Goal: Transaction & Acquisition: Book appointment/travel/reservation

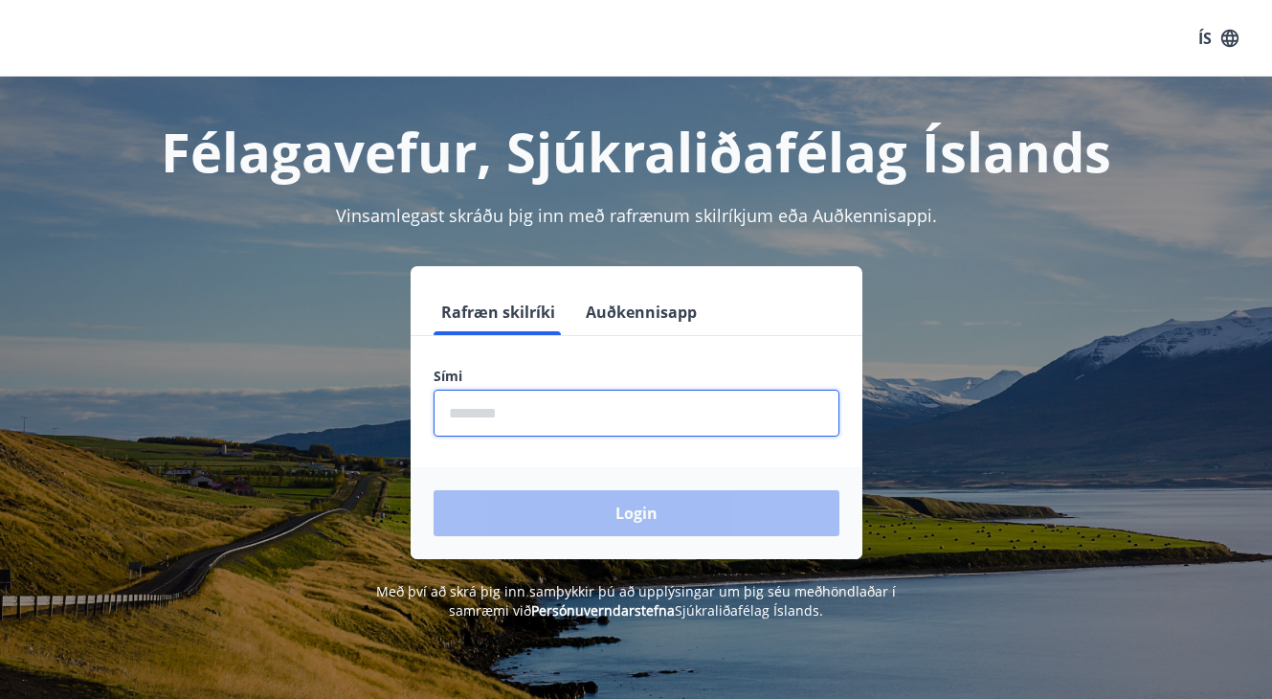
click at [558, 420] on input "phone" at bounding box center [637, 413] width 406 height 47
type input "********"
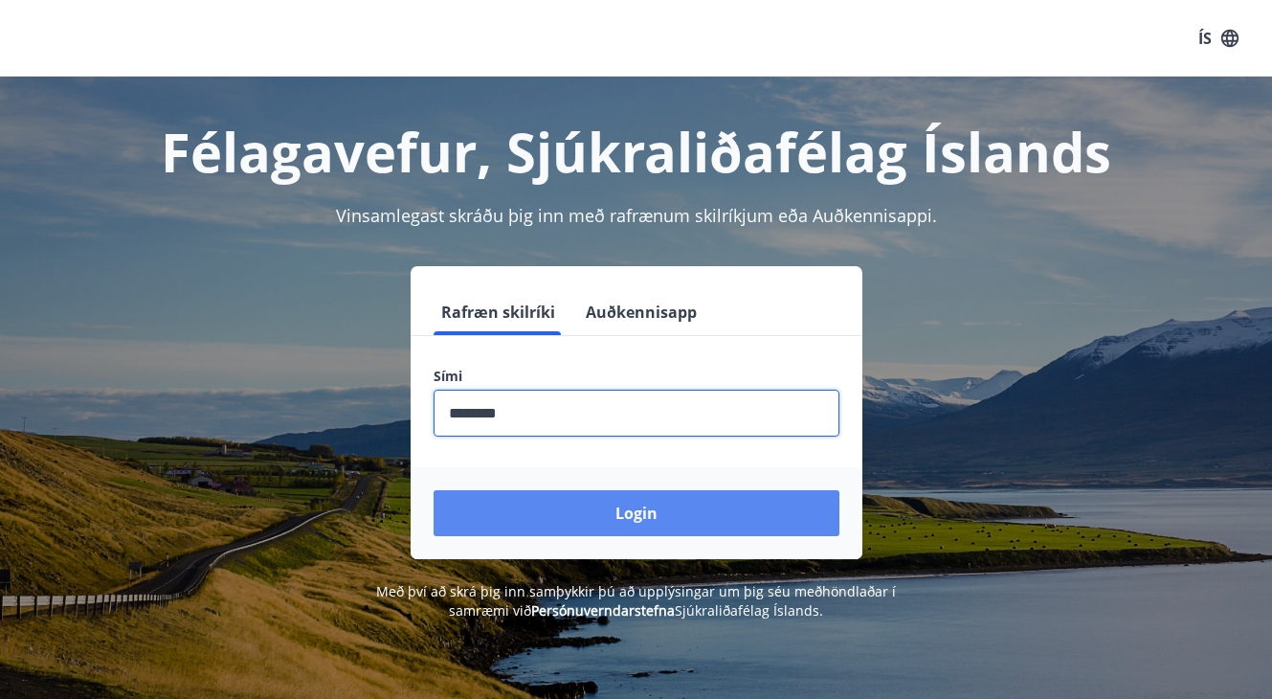
click at [575, 499] on button "Login" at bounding box center [637, 513] width 406 height 46
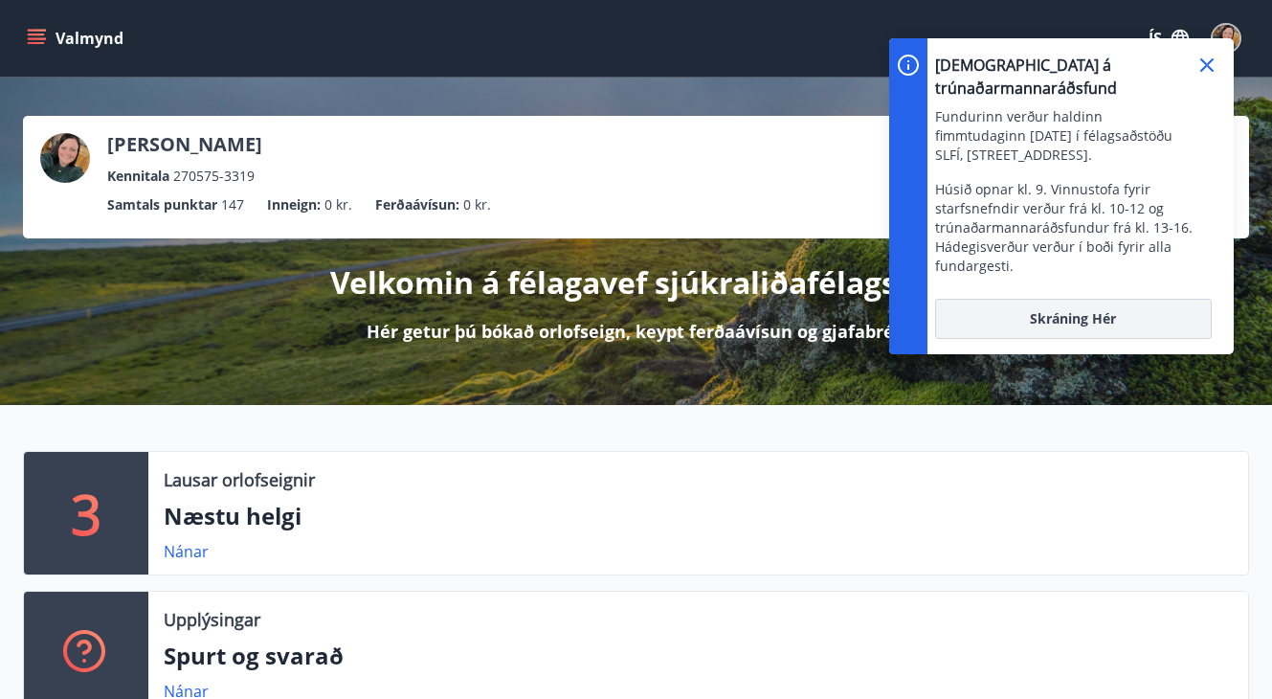
click at [1088, 309] on span "Skráning hér" at bounding box center [1073, 318] width 86 height 19
click at [1209, 64] on icon at bounding box center [1207, 65] width 23 height 23
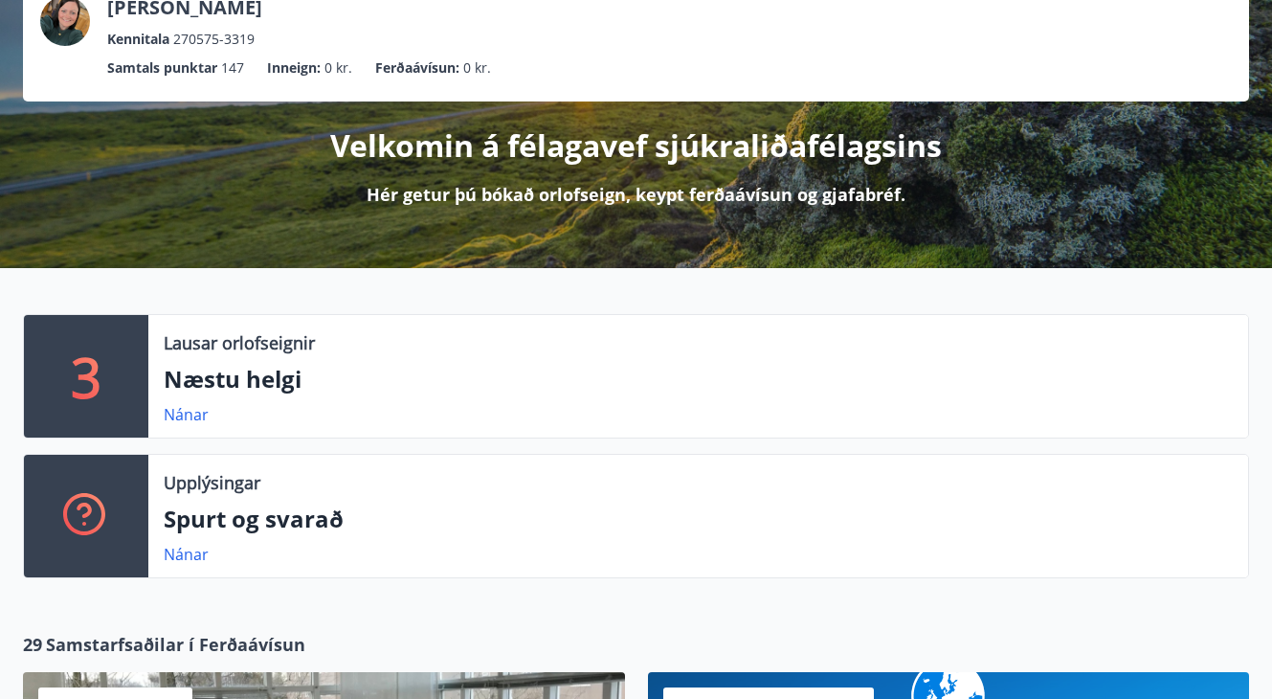
scroll to position [144, 0]
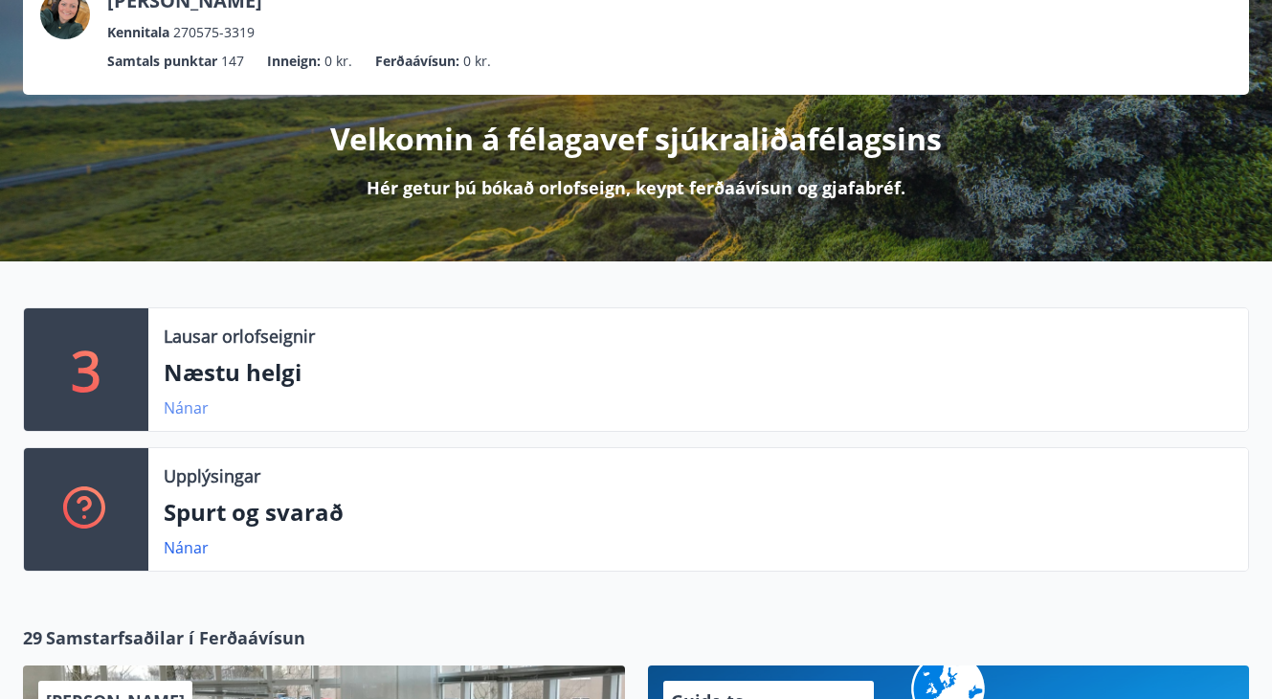
click at [197, 404] on link "Nánar" at bounding box center [186, 407] width 45 height 21
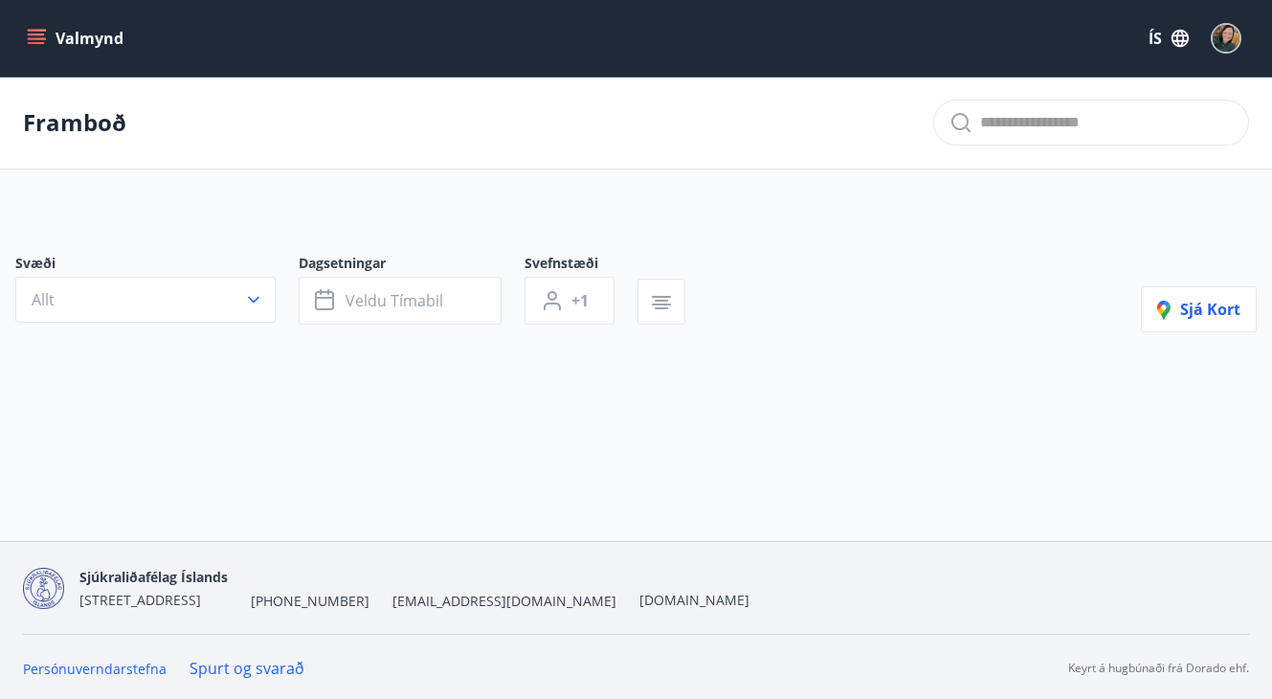
type input "*"
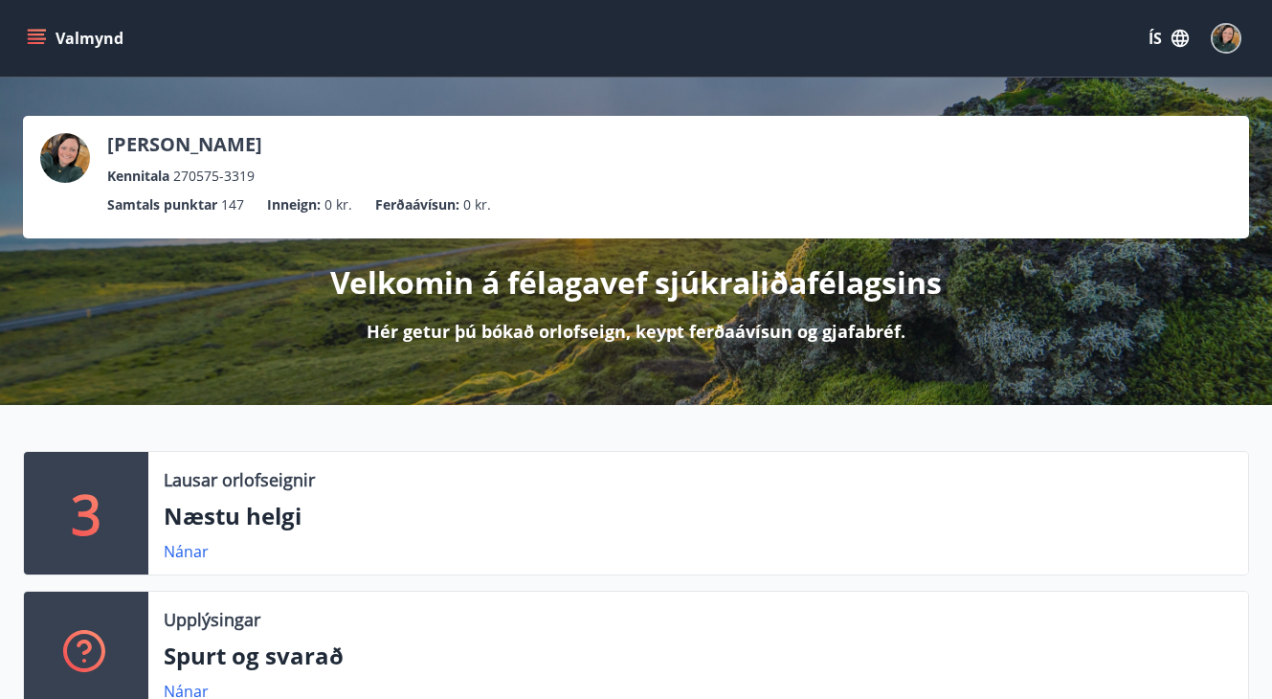
click at [32, 37] on icon "menu" at bounding box center [38, 38] width 21 height 2
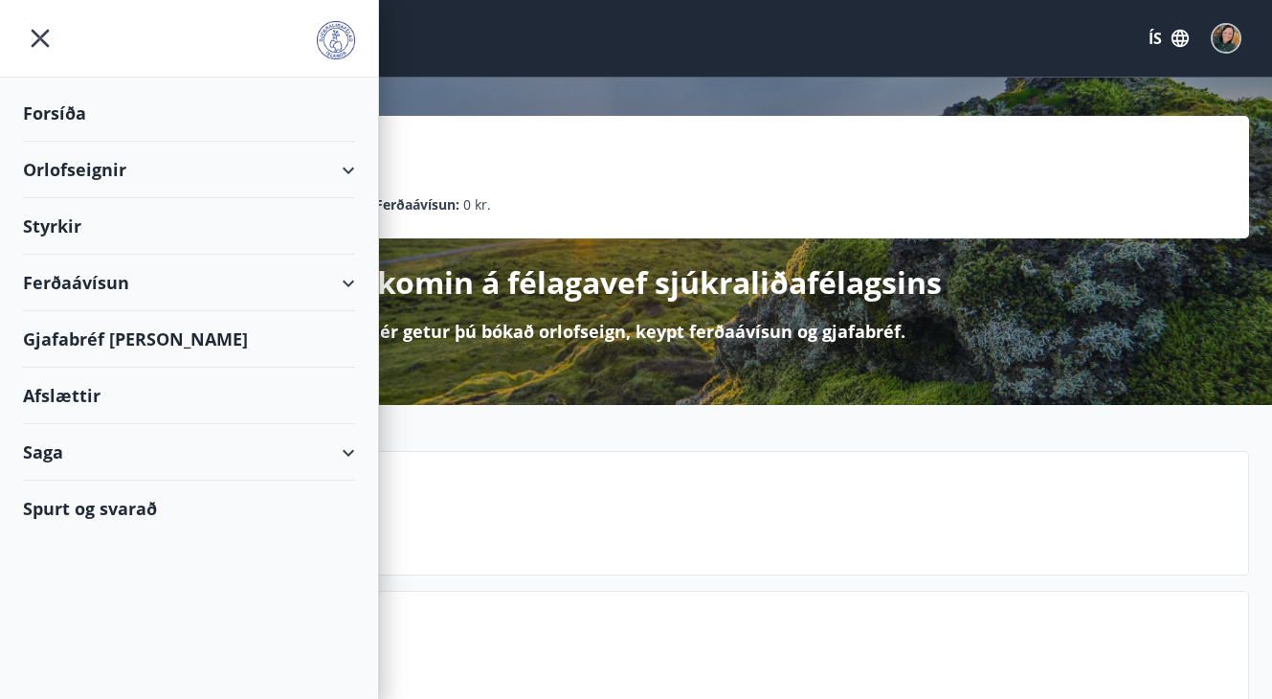
click at [84, 394] on div "Afslættir" at bounding box center [189, 396] width 332 height 56
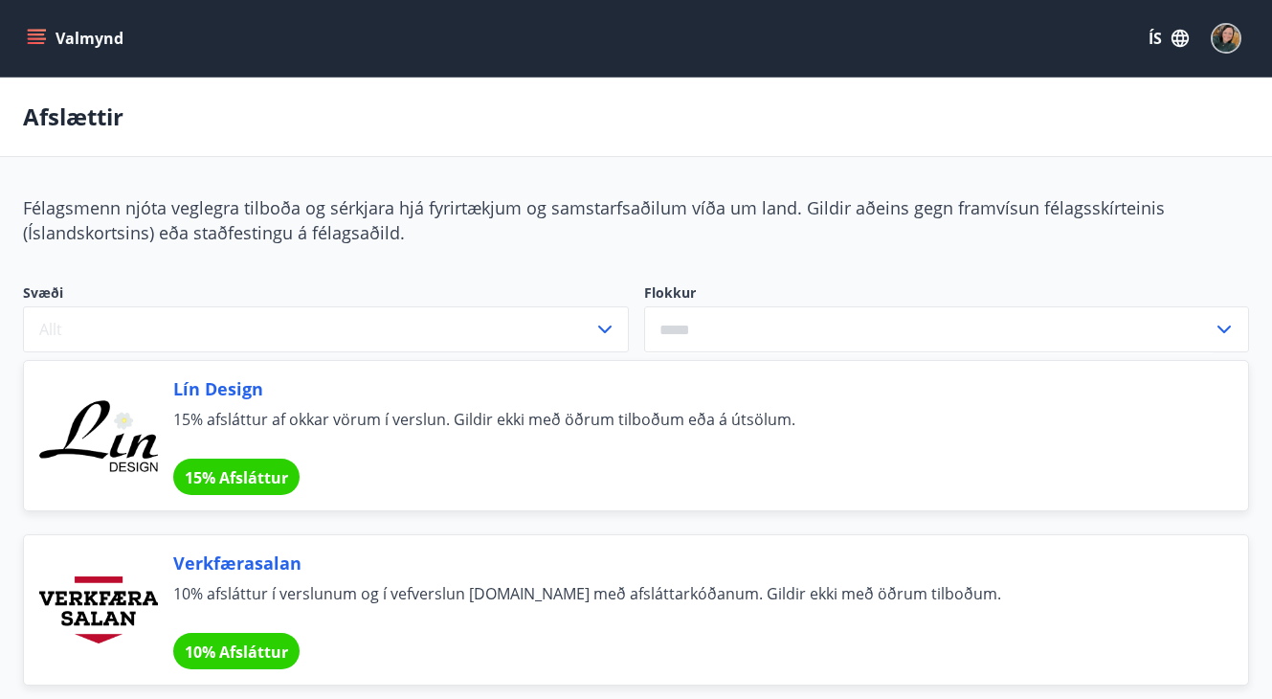
click at [40, 36] on icon "menu" at bounding box center [36, 38] width 19 height 19
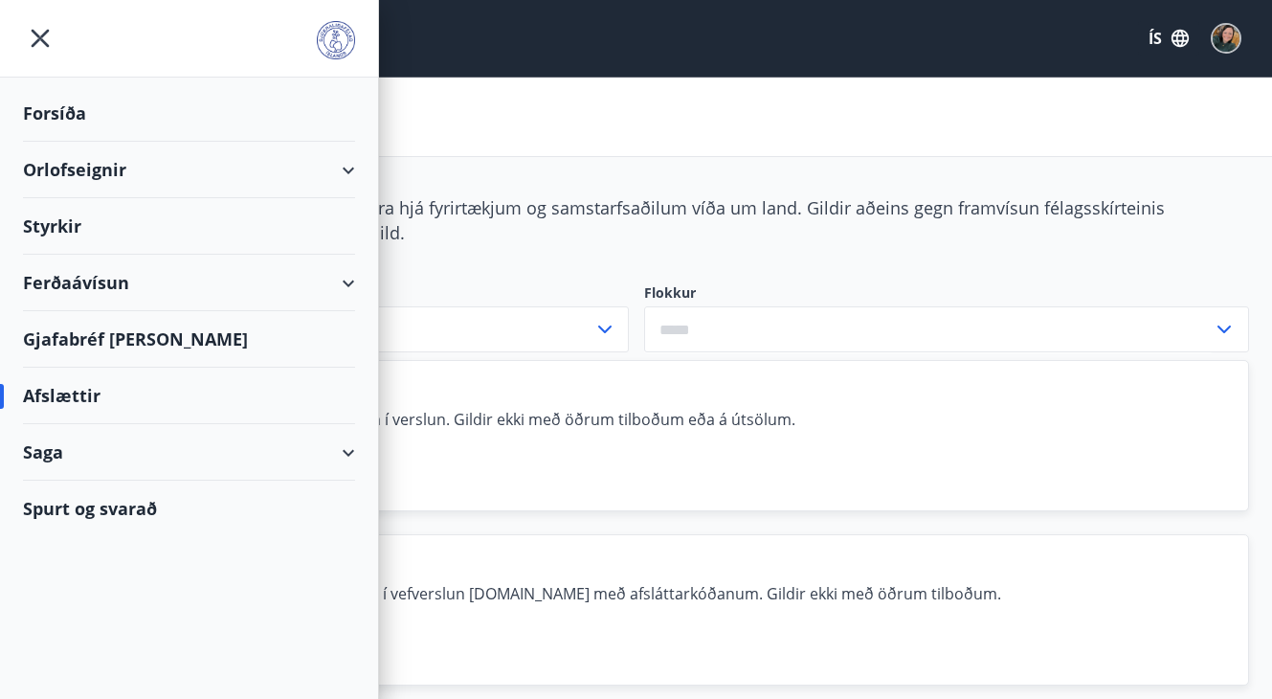
click at [89, 284] on div "Ferðaávísun" at bounding box center [189, 283] width 332 height 56
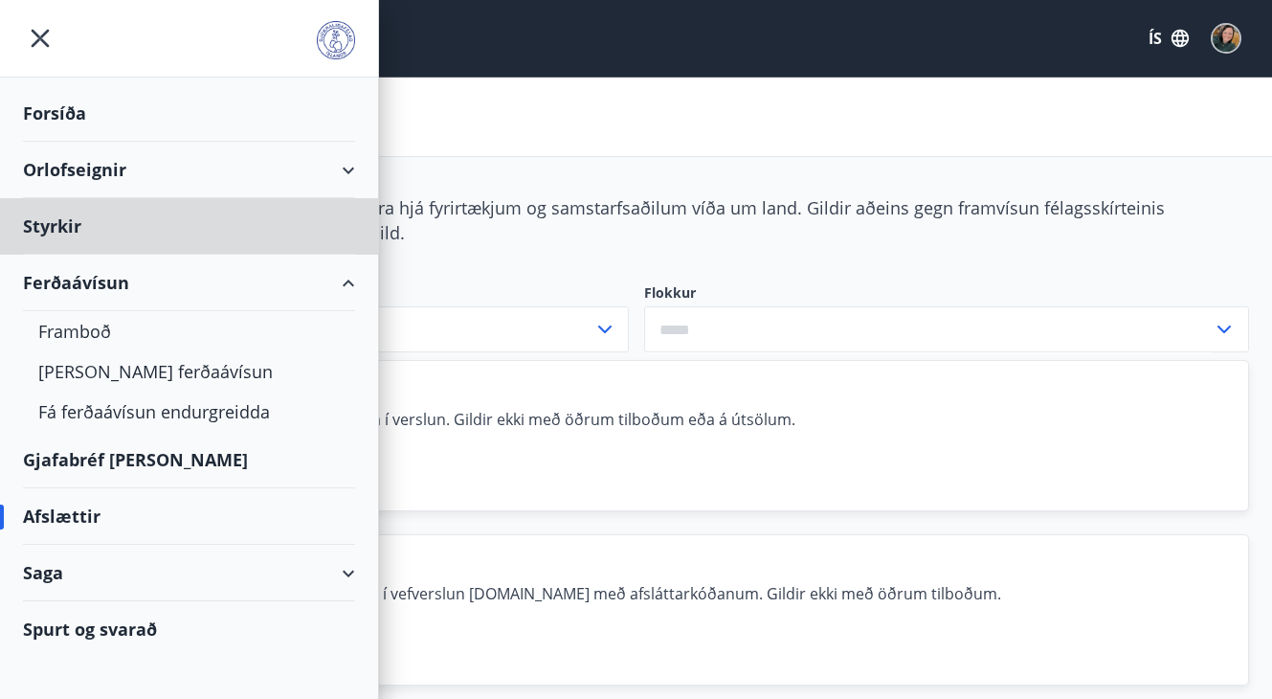
click at [51, 105] on div "Forsíða" at bounding box center [189, 113] width 332 height 56
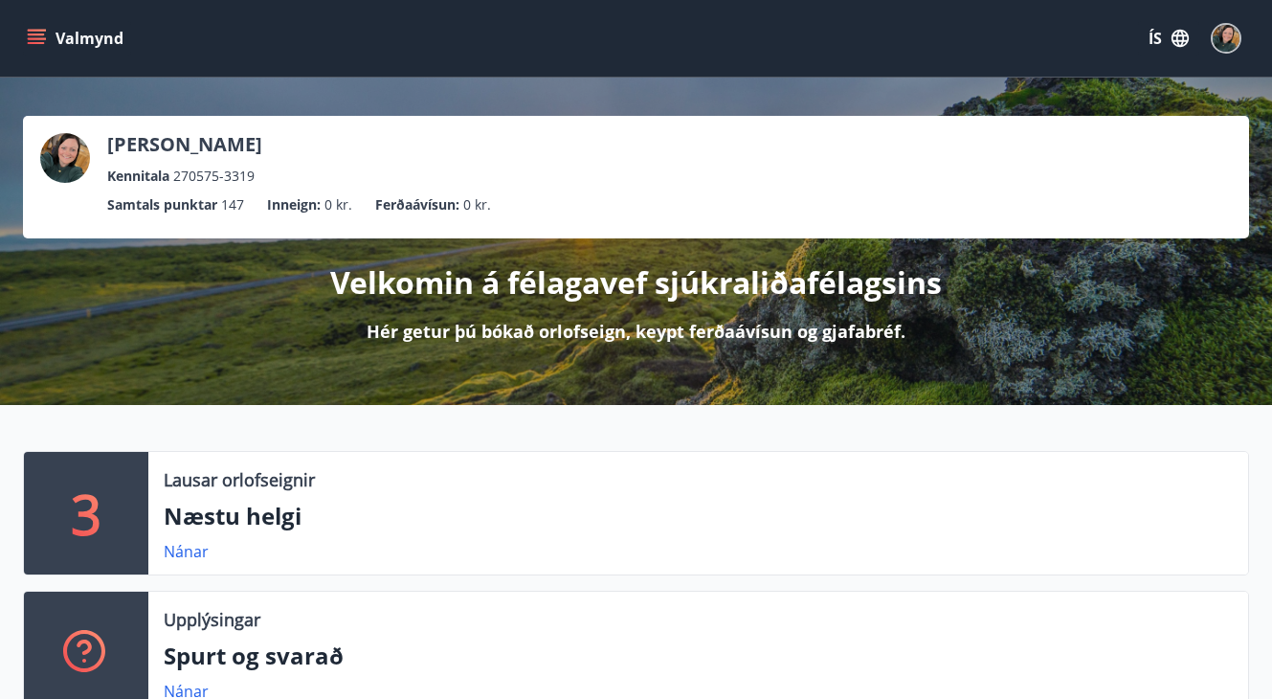
click at [48, 33] on button "Valmynd" at bounding box center [77, 38] width 108 height 34
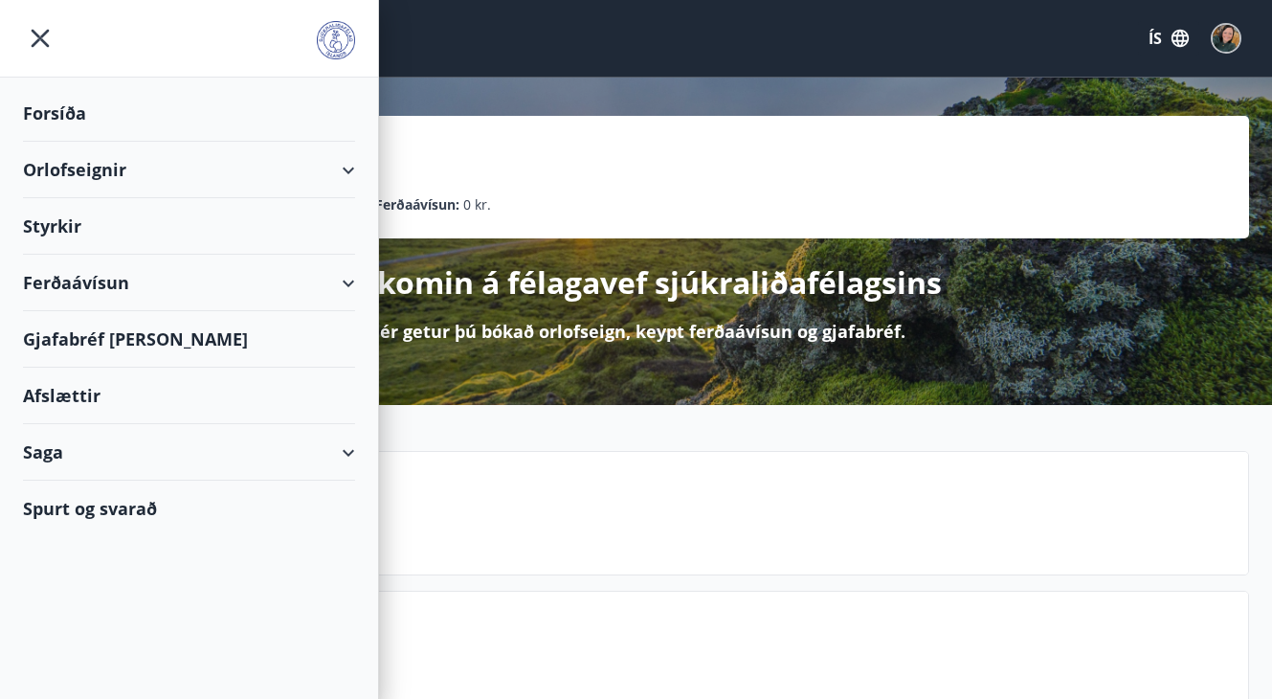
click at [347, 170] on div "Orlofseignir" at bounding box center [189, 170] width 332 height 56
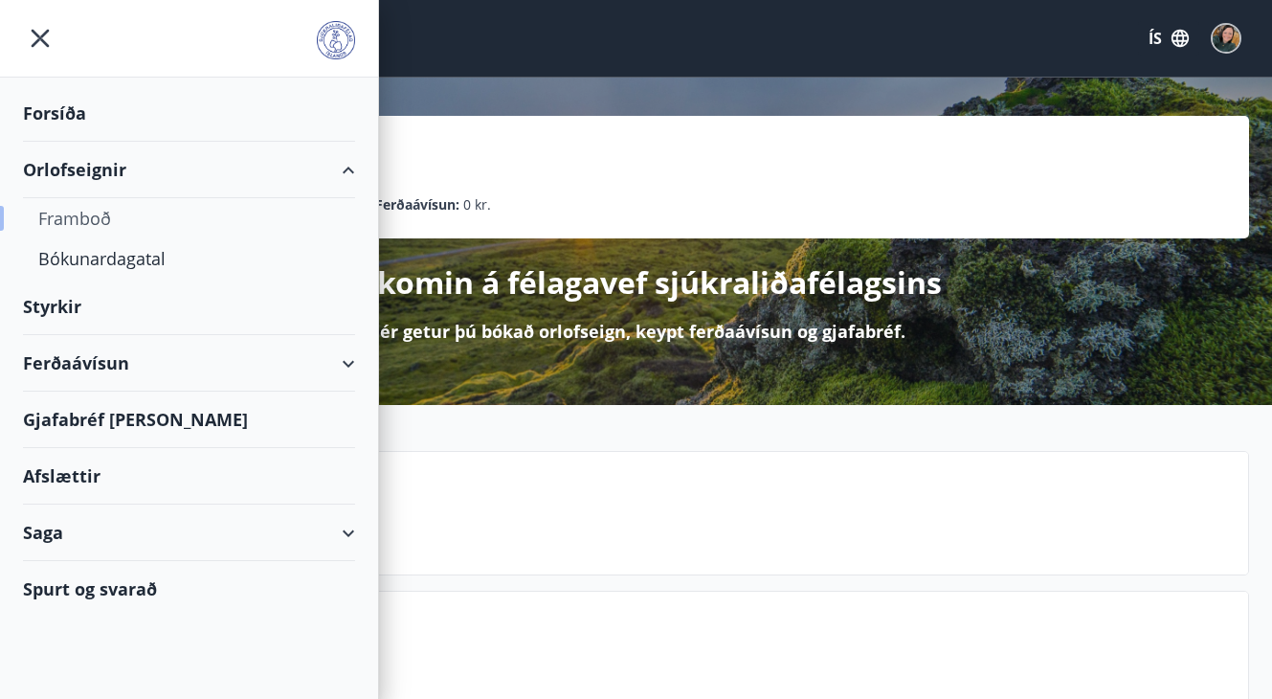
click at [75, 217] on div "Framboð" at bounding box center [189, 218] width 302 height 40
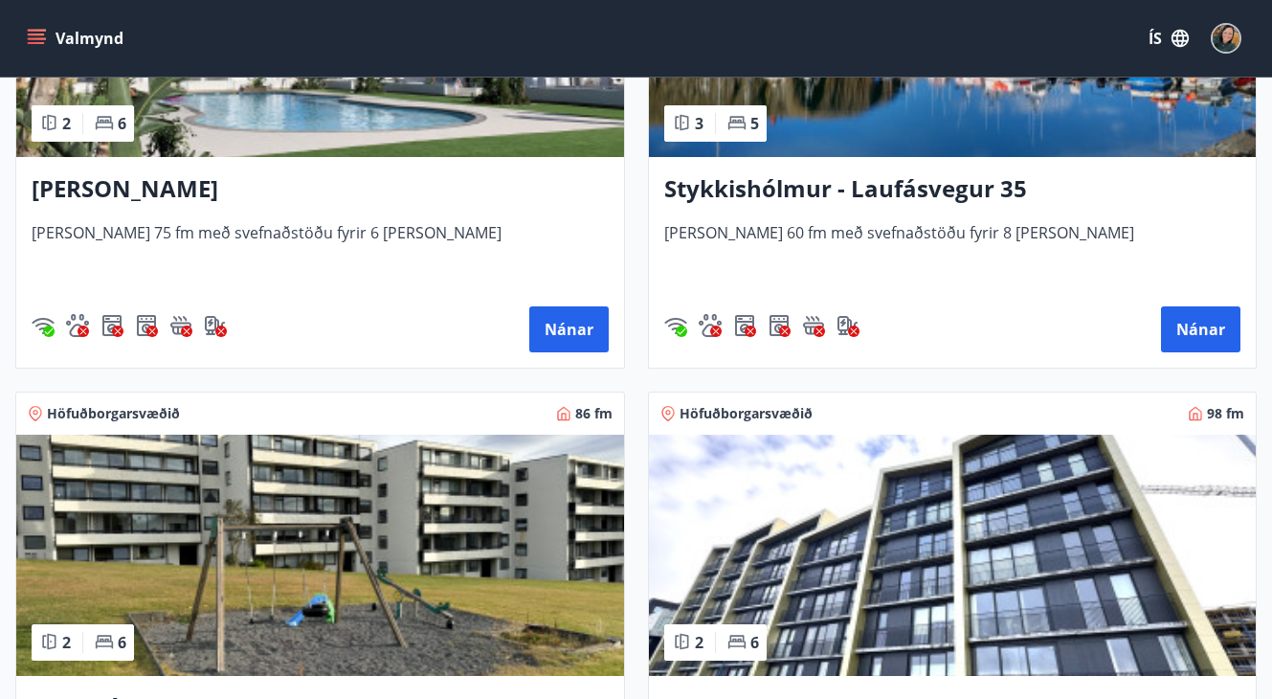
scroll to position [1404, 0]
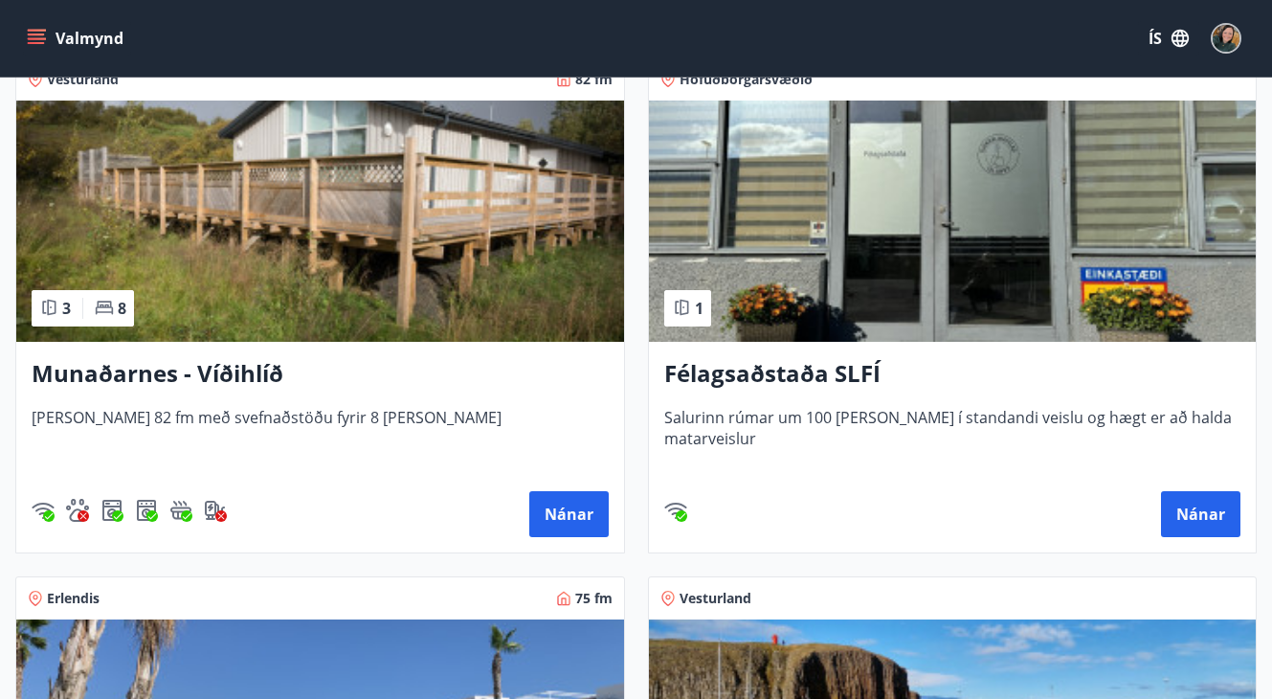
click at [45, 34] on icon "menu" at bounding box center [36, 38] width 19 height 19
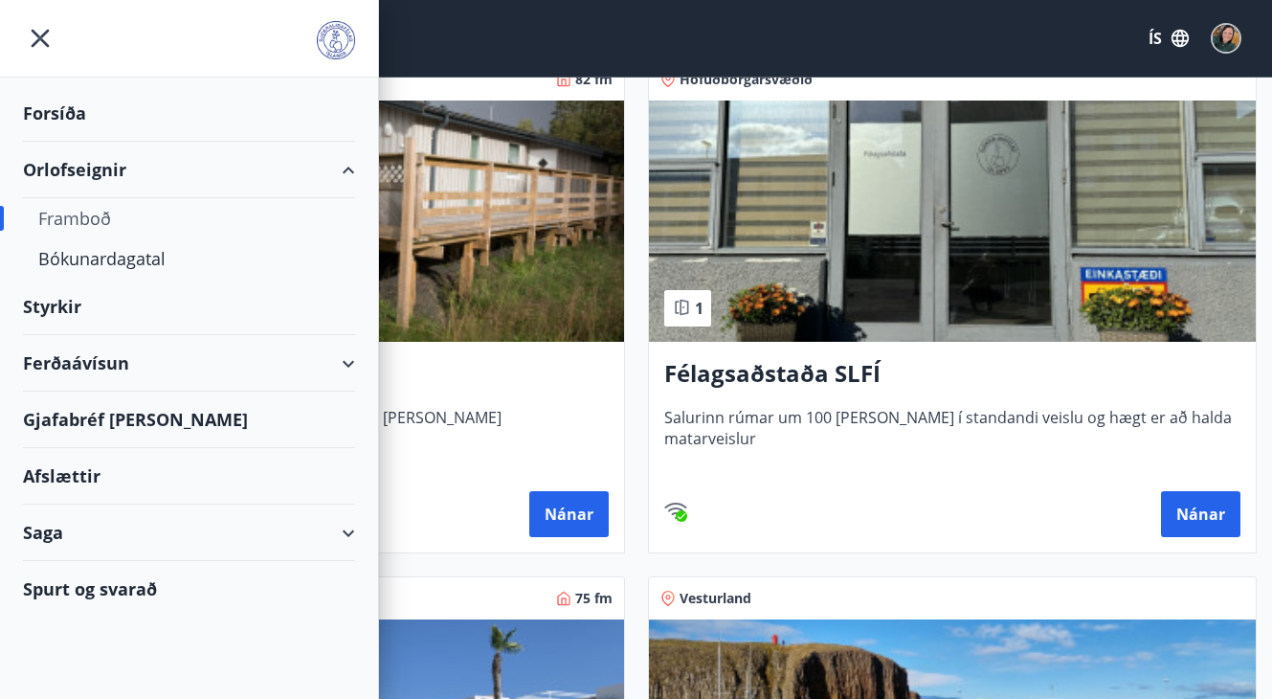
click at [345, 367] on div "Ferðaávísun" at bounding box center [189, 363] width 332 height 56
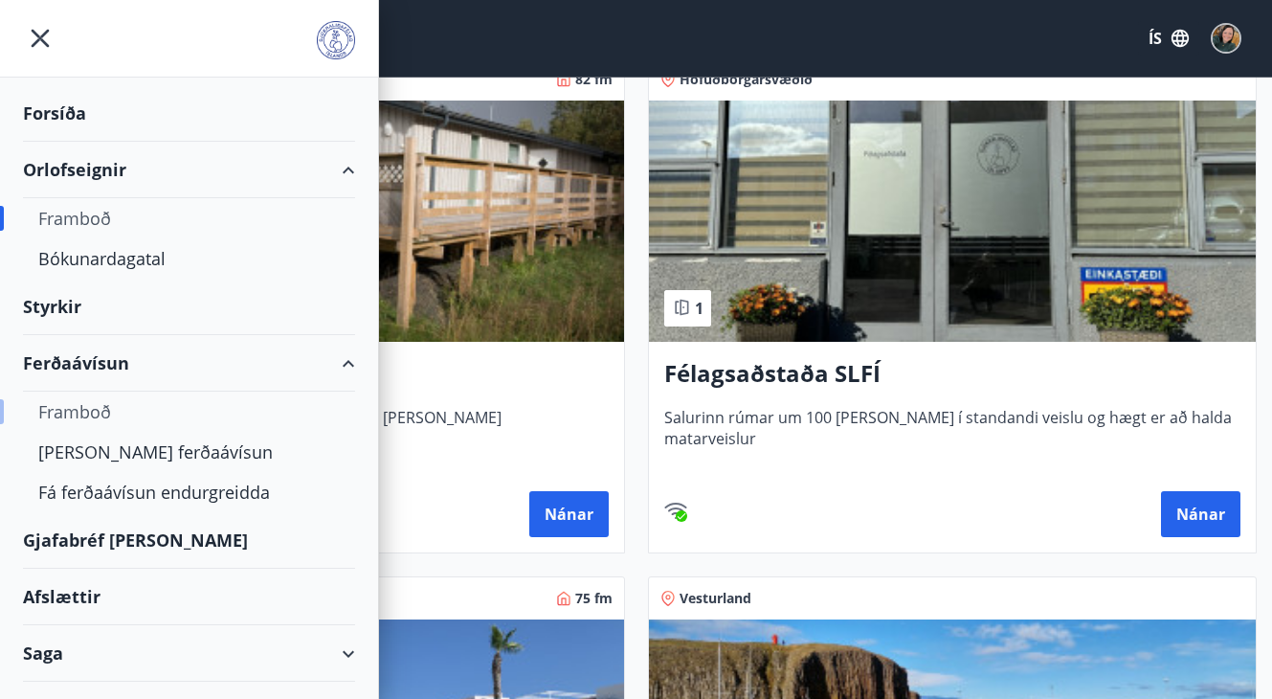
click at [78, 407] on div "Framboð" at bounding box center [189, 411] width 302 height 40
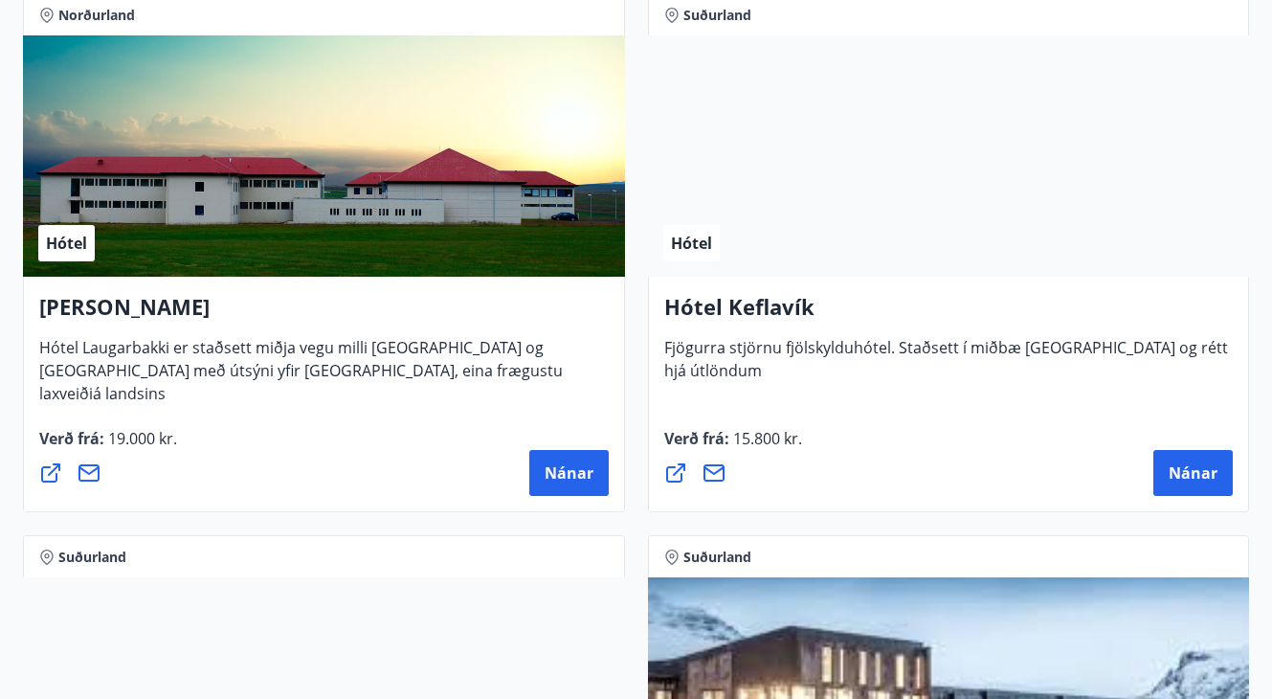
scroll to position [6788, 0]
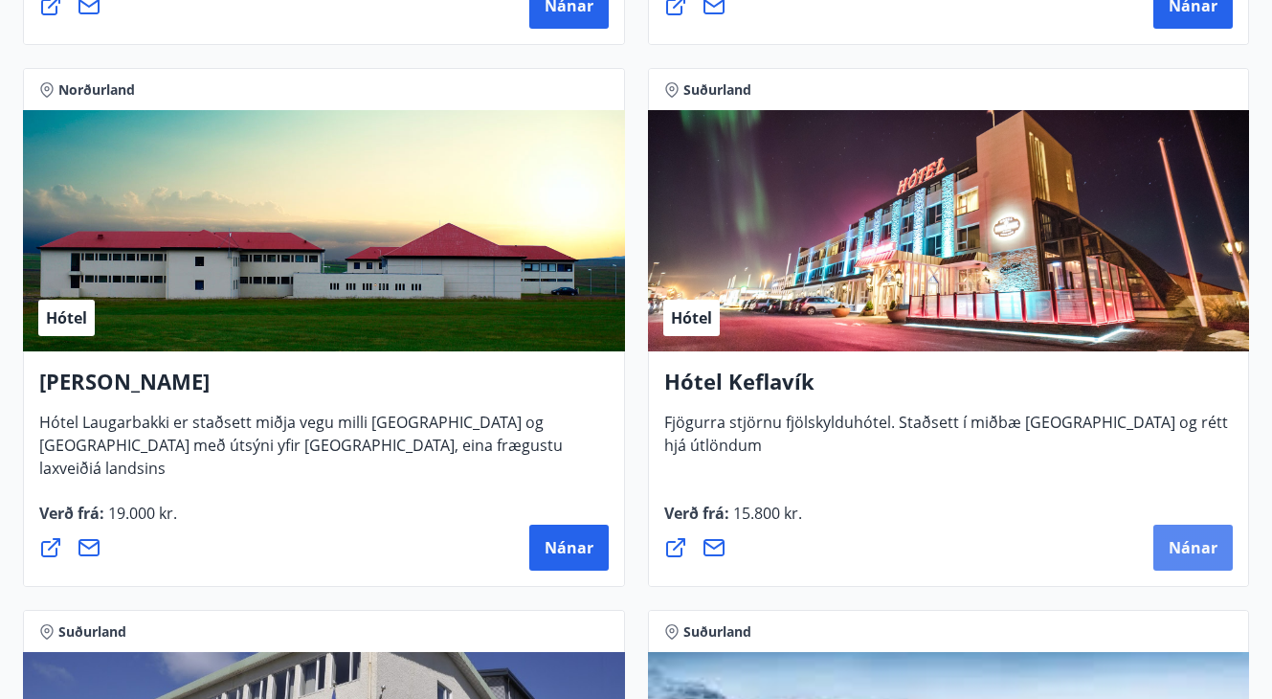
click at [1218, 548] on button "Nánar" at bounding box center [1192, 548] width 79 height 46
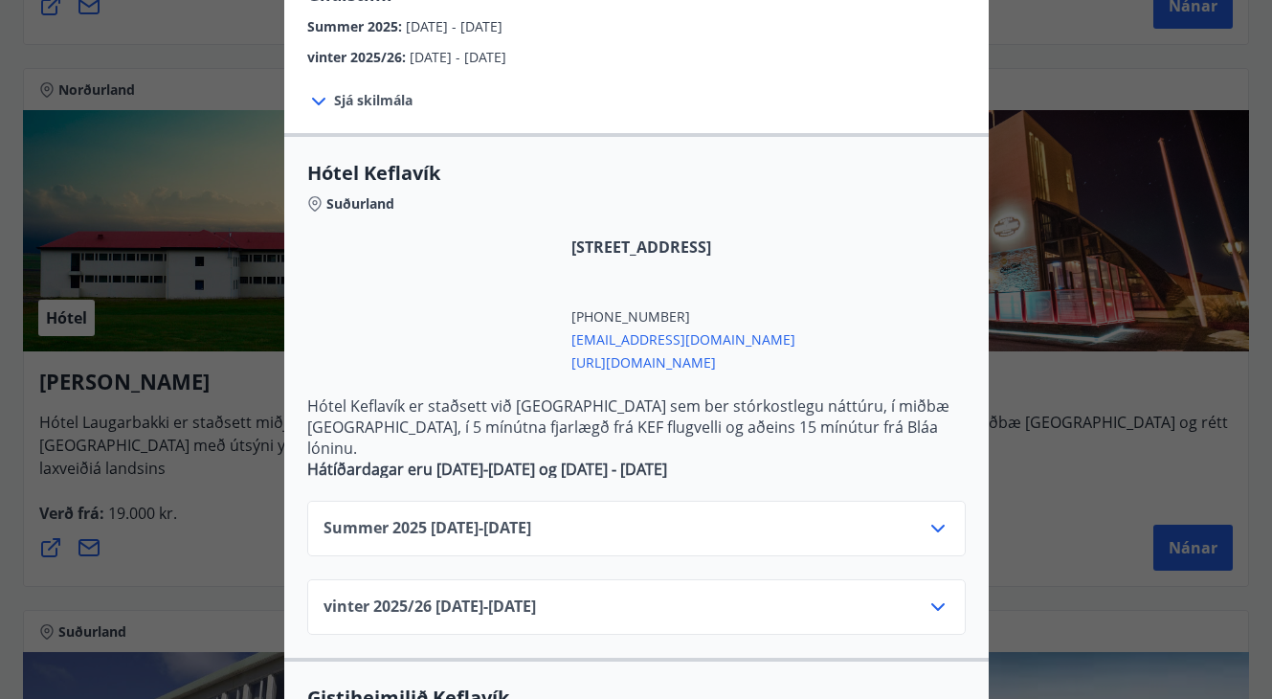
scroll to position [190, 0]
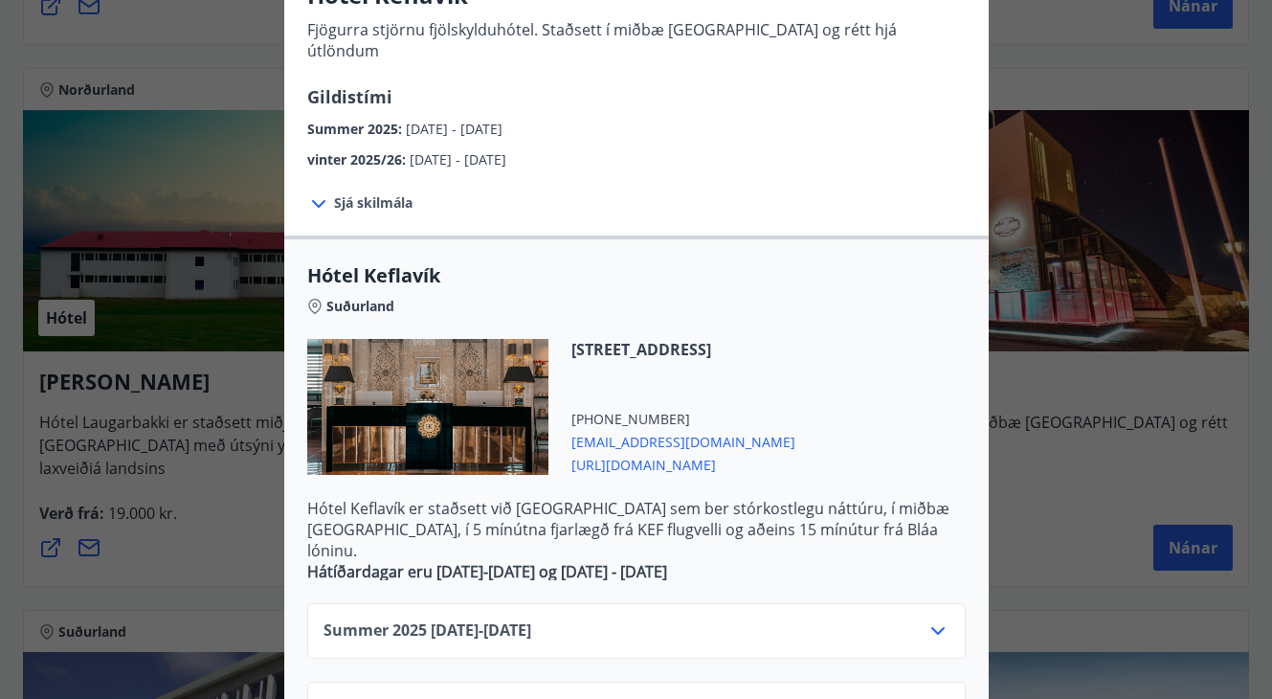
click at [1057, 82] on div "Hótel Keflavík Fjögurra stjörnu fjölskylduhótel. Staðsett í miðbæ [GEOGRAPHIC_D…" at bounding box center [636, 159] width 1272 height 699
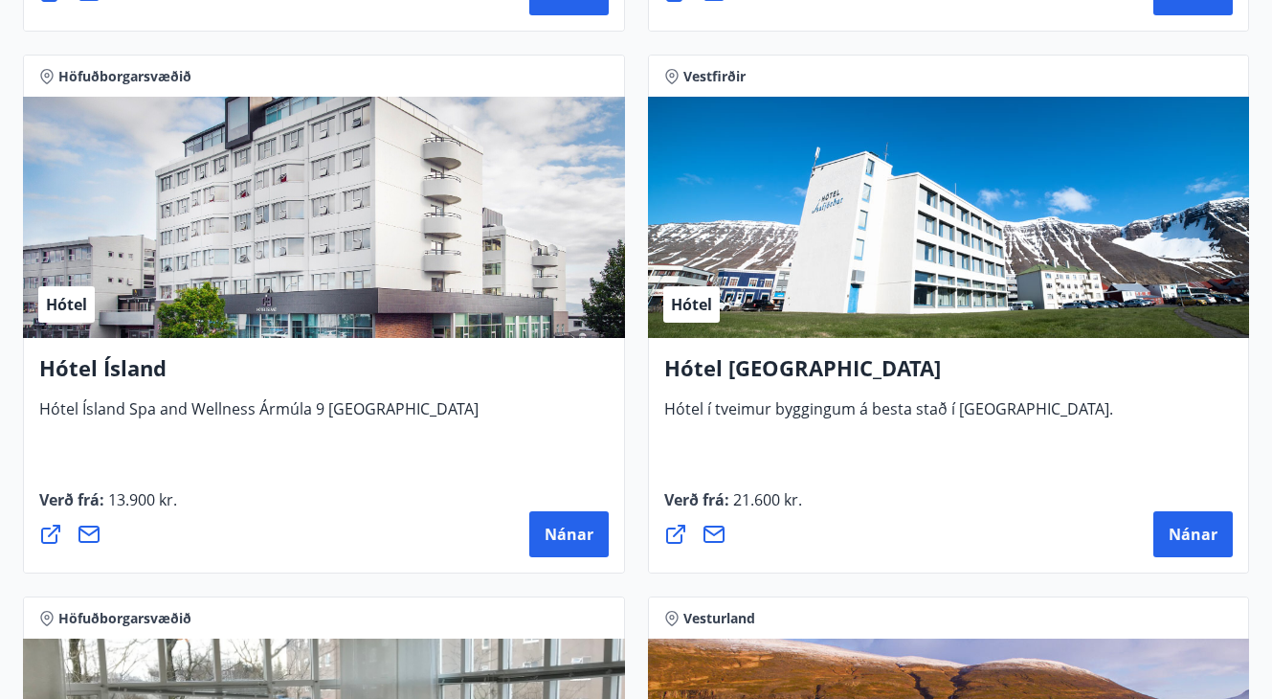
scroll to position [4627, 0]
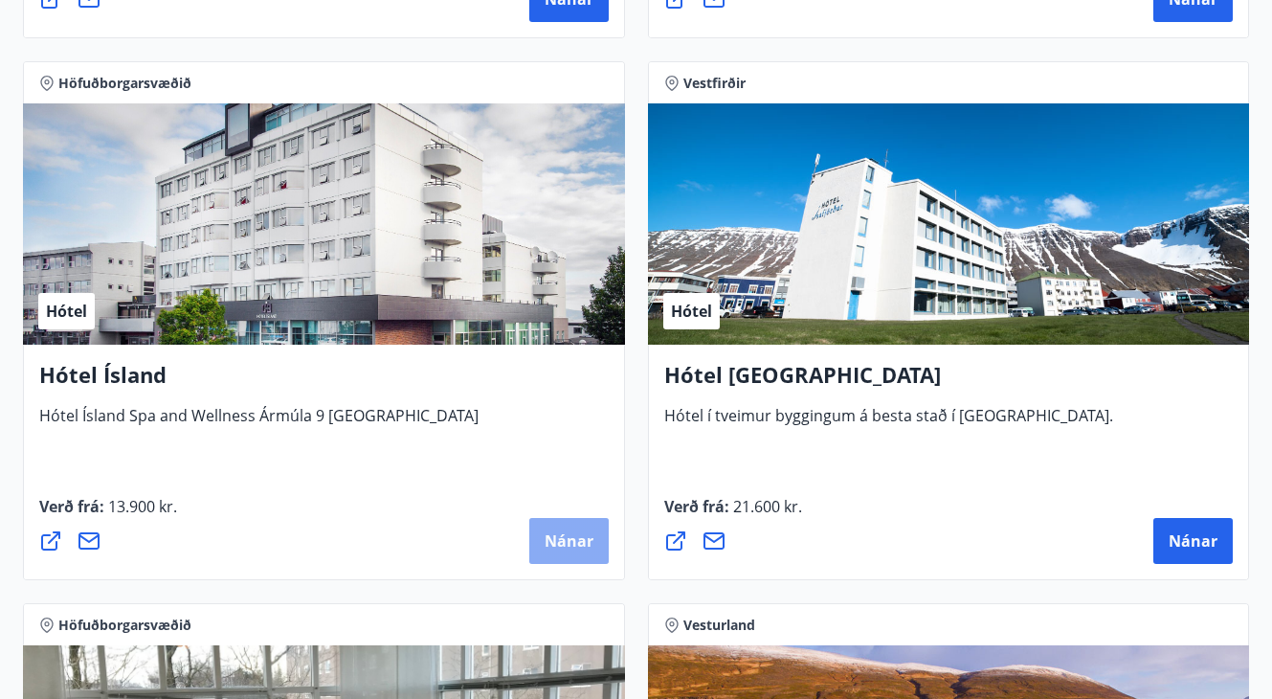
click at [570, 532] on span "Nánar" at bounding box center [569, 540] width 49 height 21
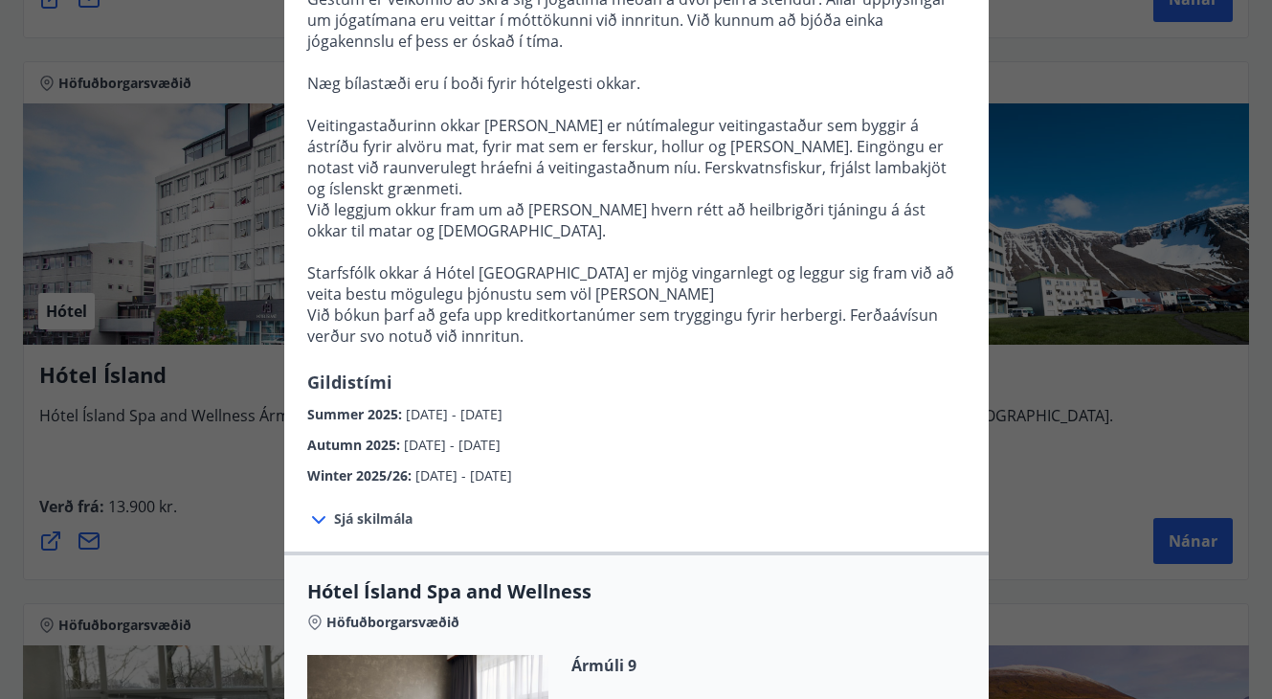
scroll to position [567, 0]
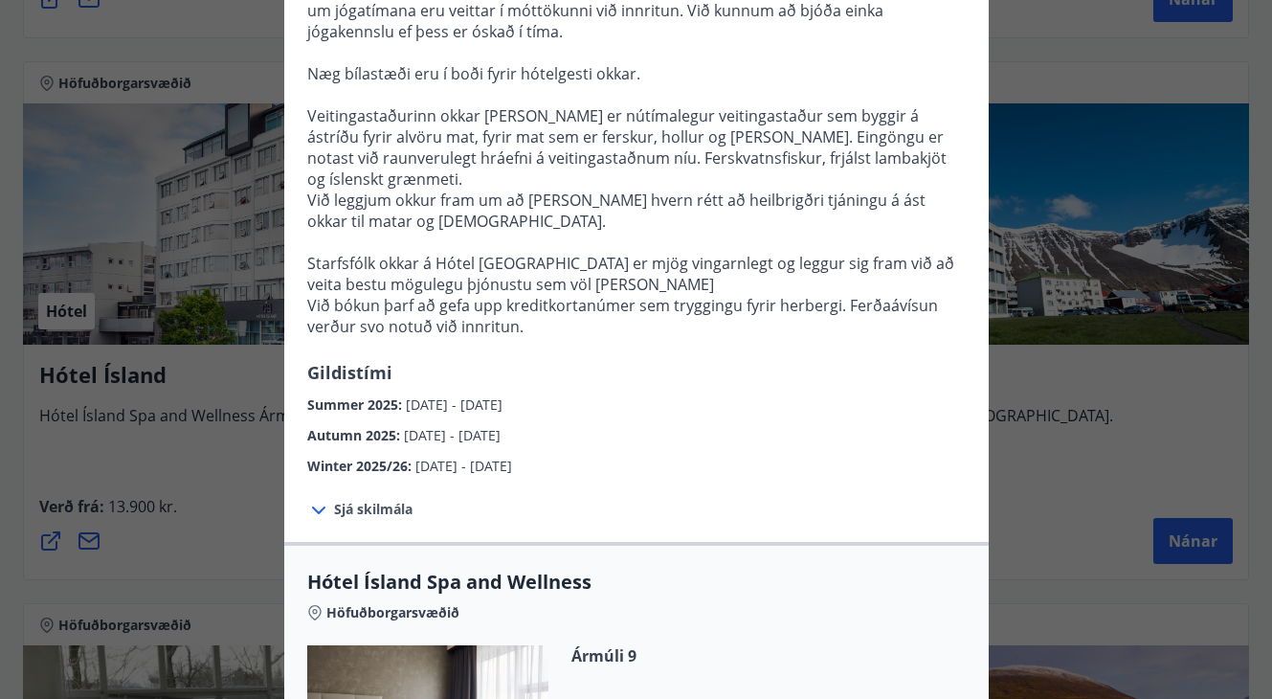
click at [323, 499] on icon at bounding box center [318, 510] width 23 height 23
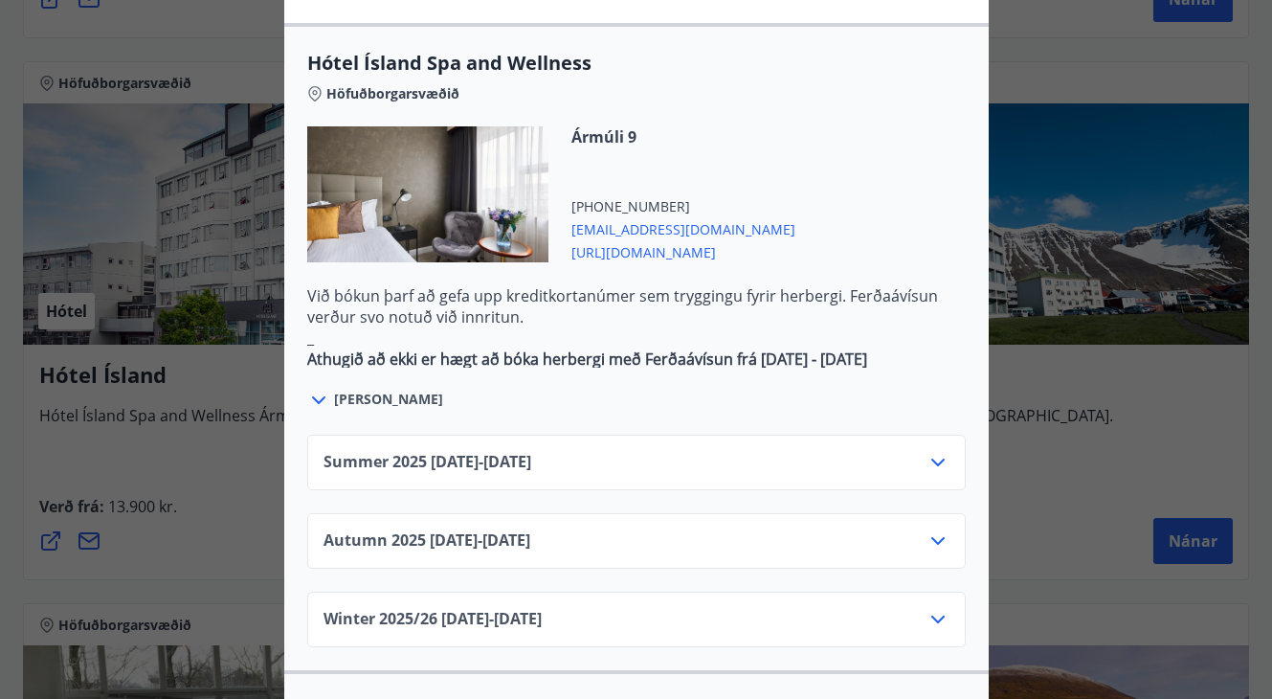
scroll to position [1213, 0]
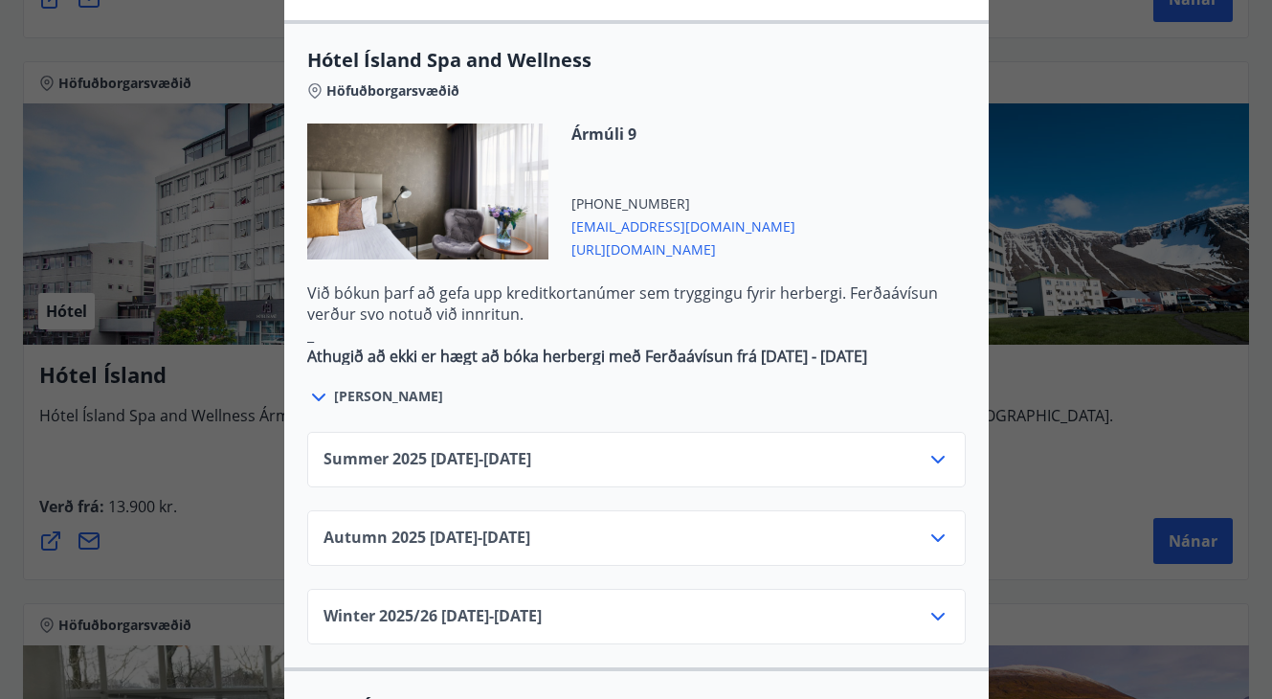
click at [935, 526] on icon at bounding box center [938, 537] width 23 height 23
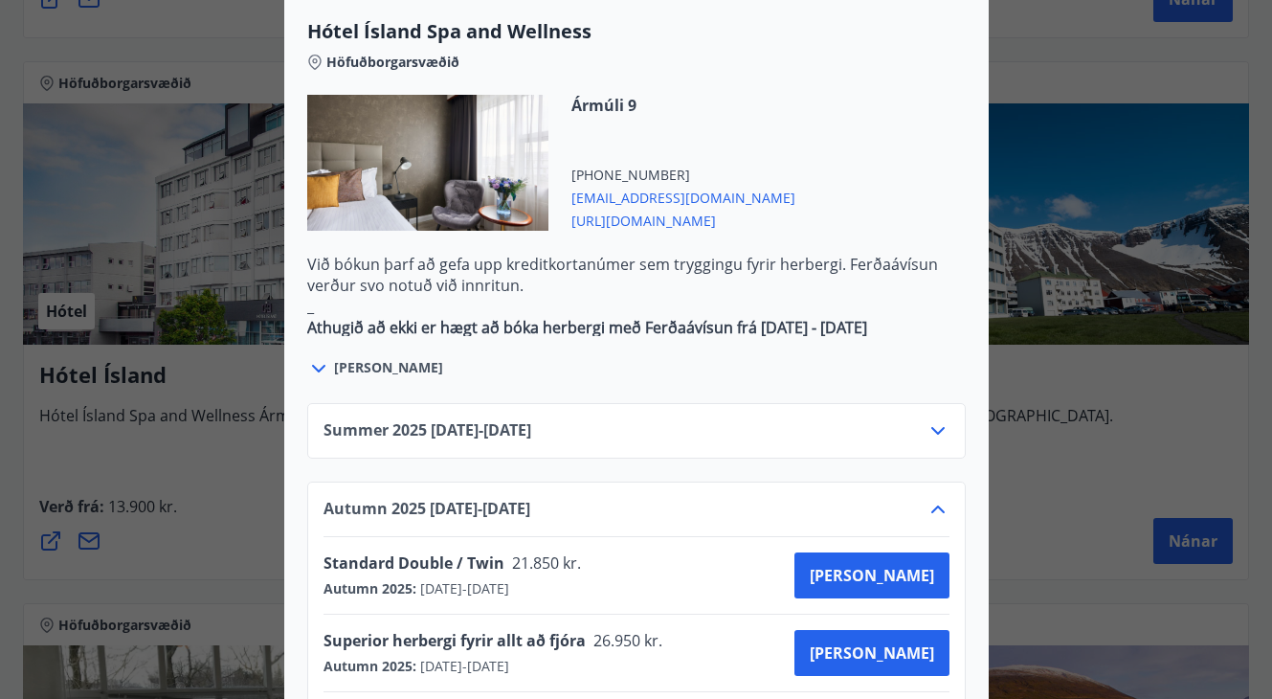
scroll to position [888, 0]
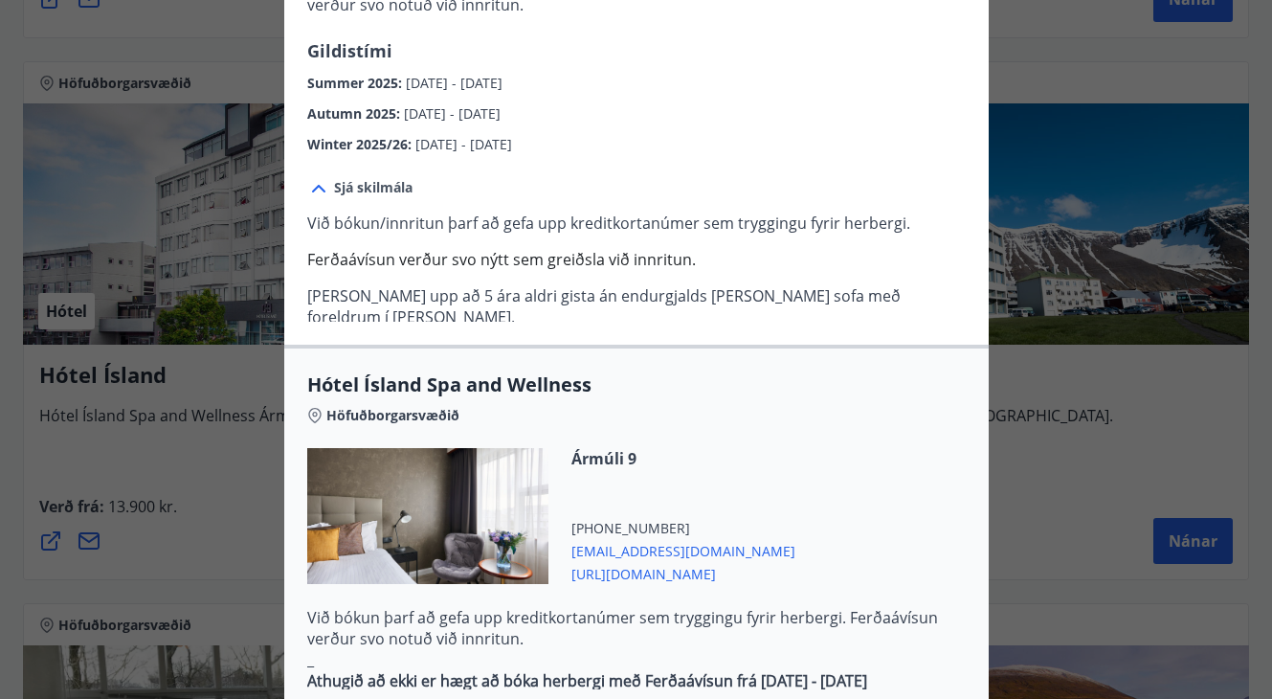
click at [1033, 86] on div "Hótel Ísland Sendu skilaboð til að panta herbergi [EMAIL_ADDRESS][DOMAIN_NAME] …" at bounding box center [636, 349] width 1272 height 699
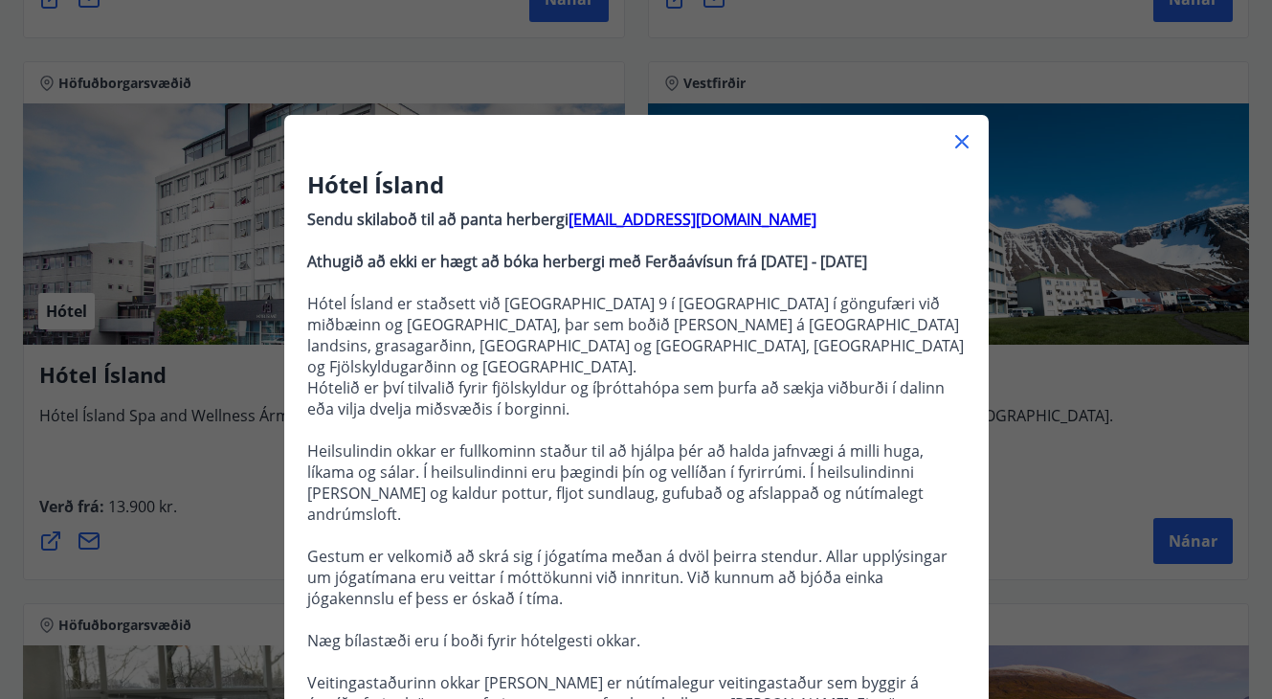
click at [956, 139] on icon at bounding box center [962, 141] width 23 height 23
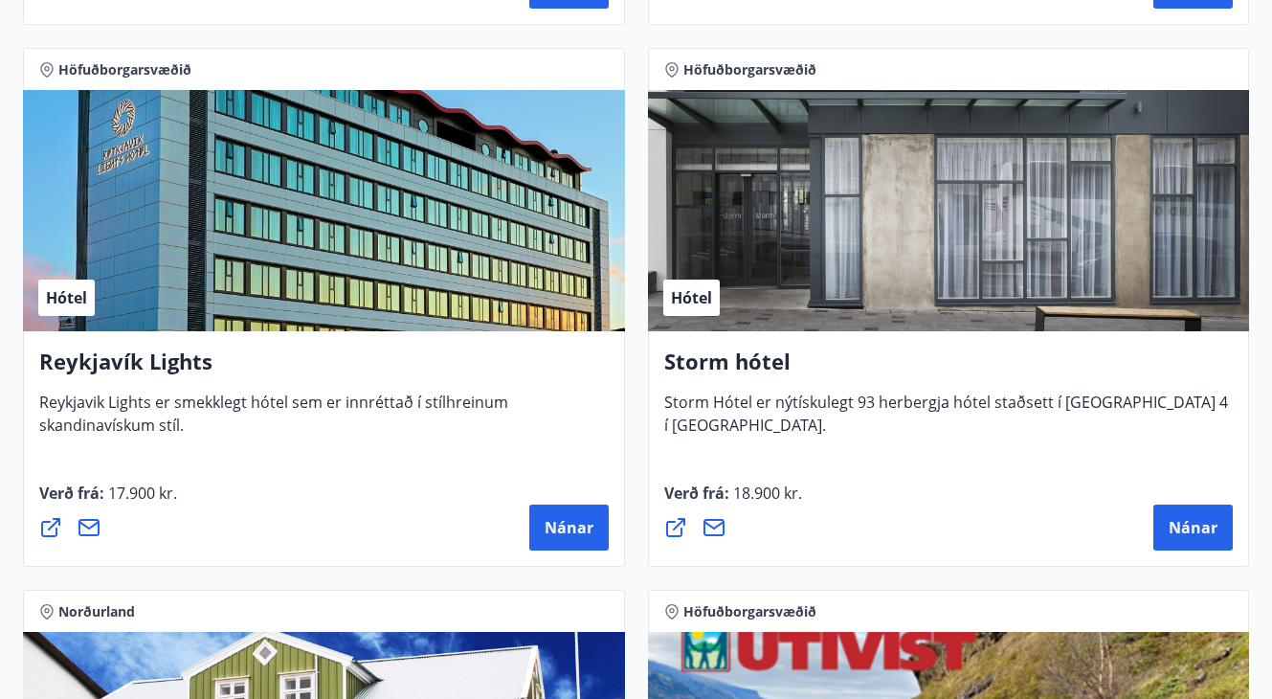
scroll to position [2472, 0]
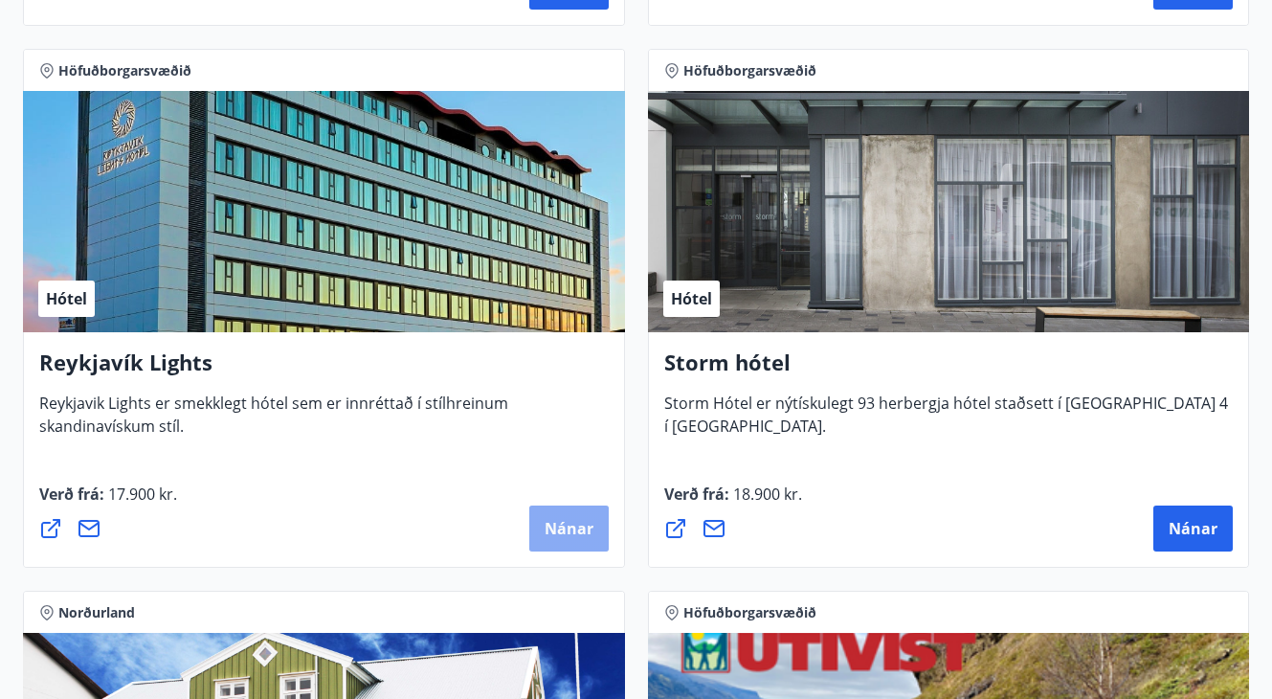
click at [558, 535] on span "Nánar" at bounding box center [569, 528] width 49 height 21
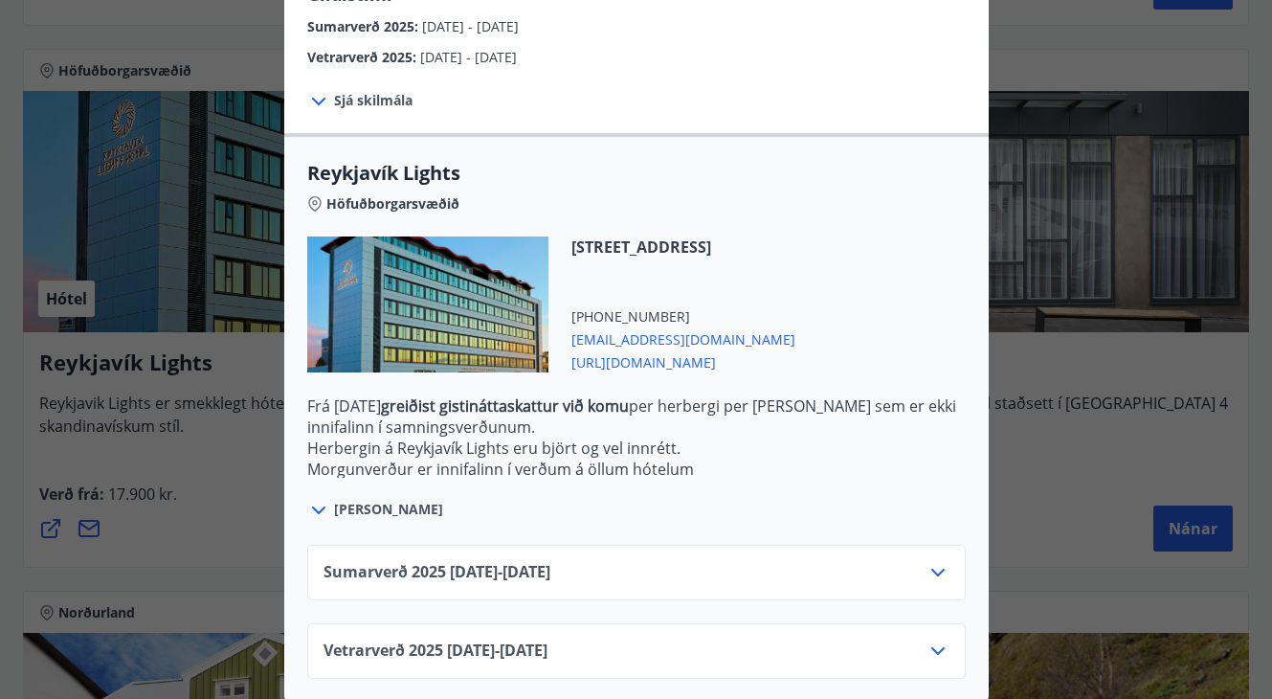
scroll to position [493, 0]
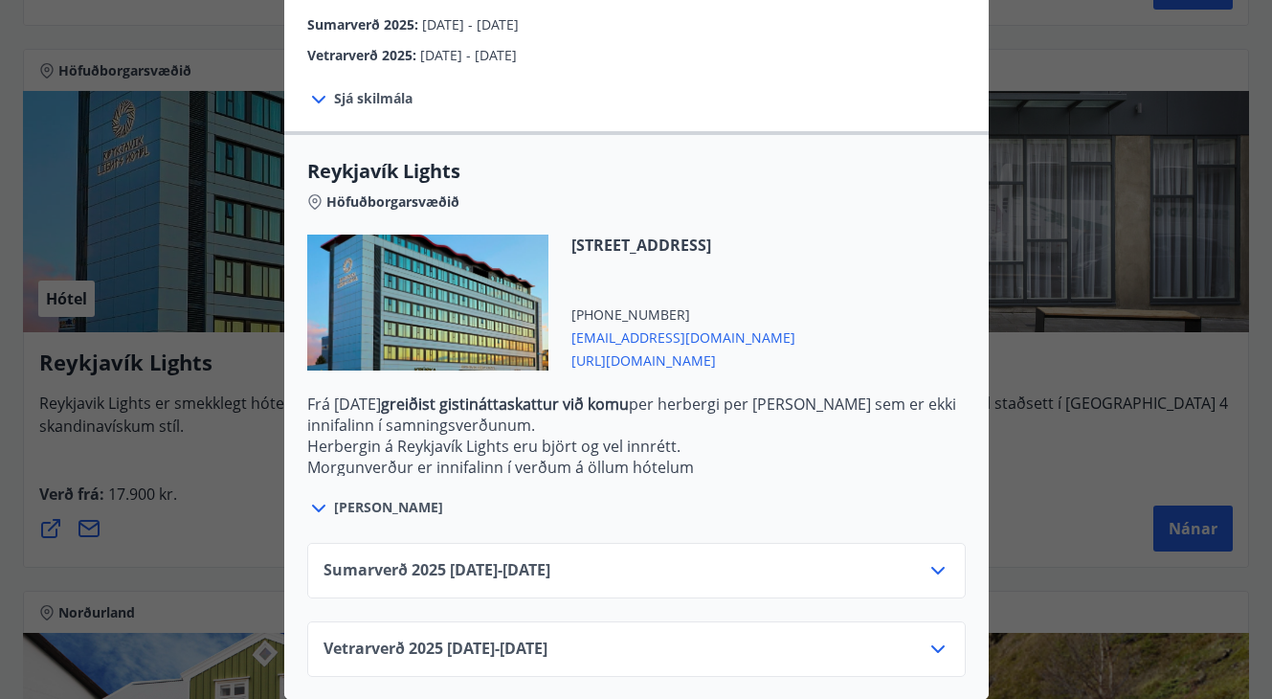
click at [944, 645] on icon at bounding box center [937, 649] width 13 height 8
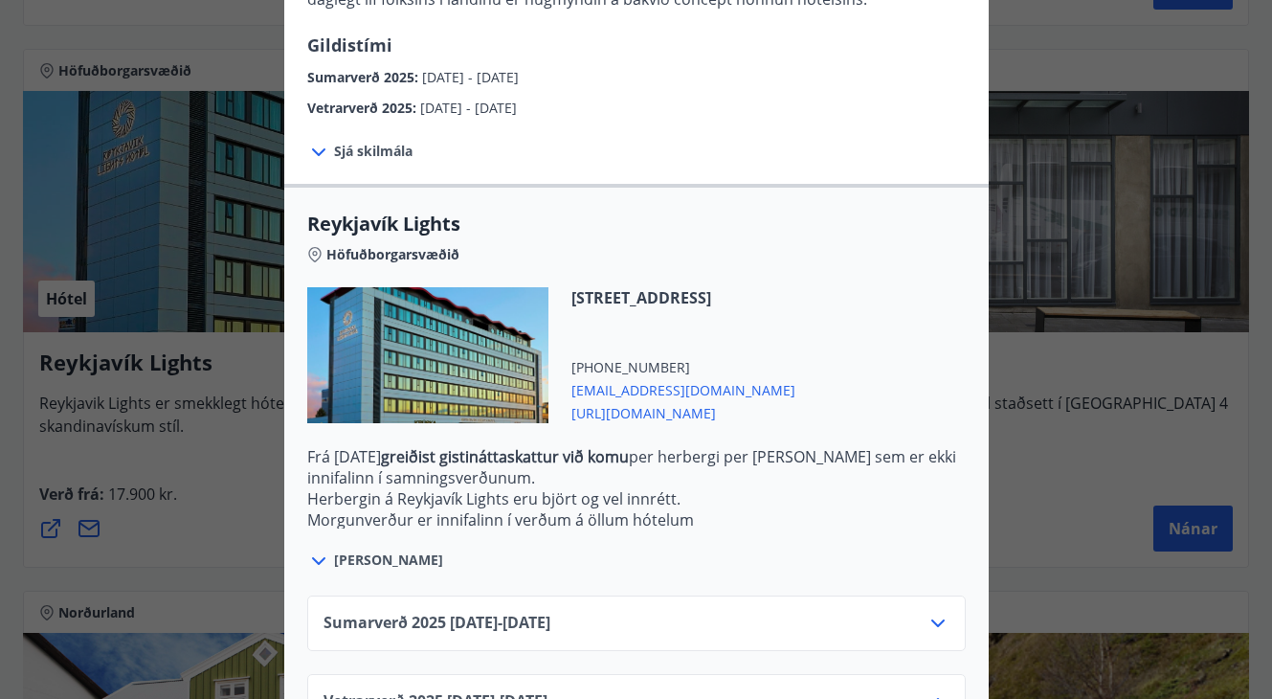
scroll to position [350, 0]
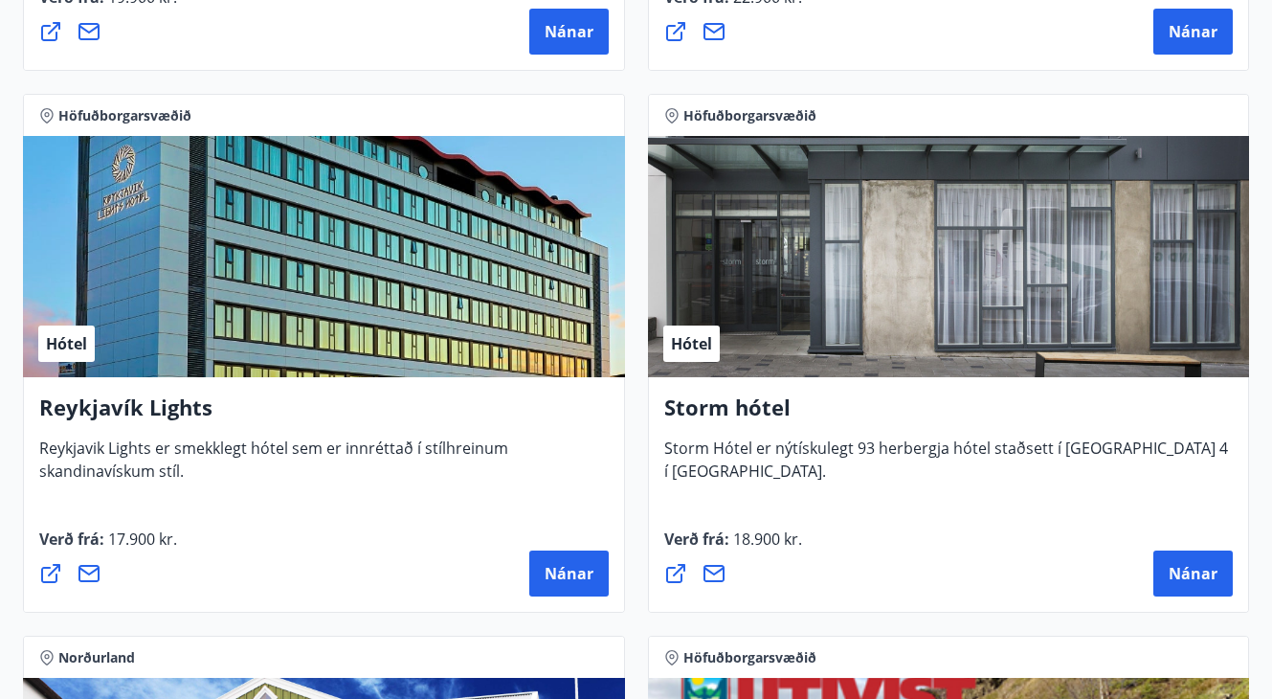
scroll to position [2439, 0]
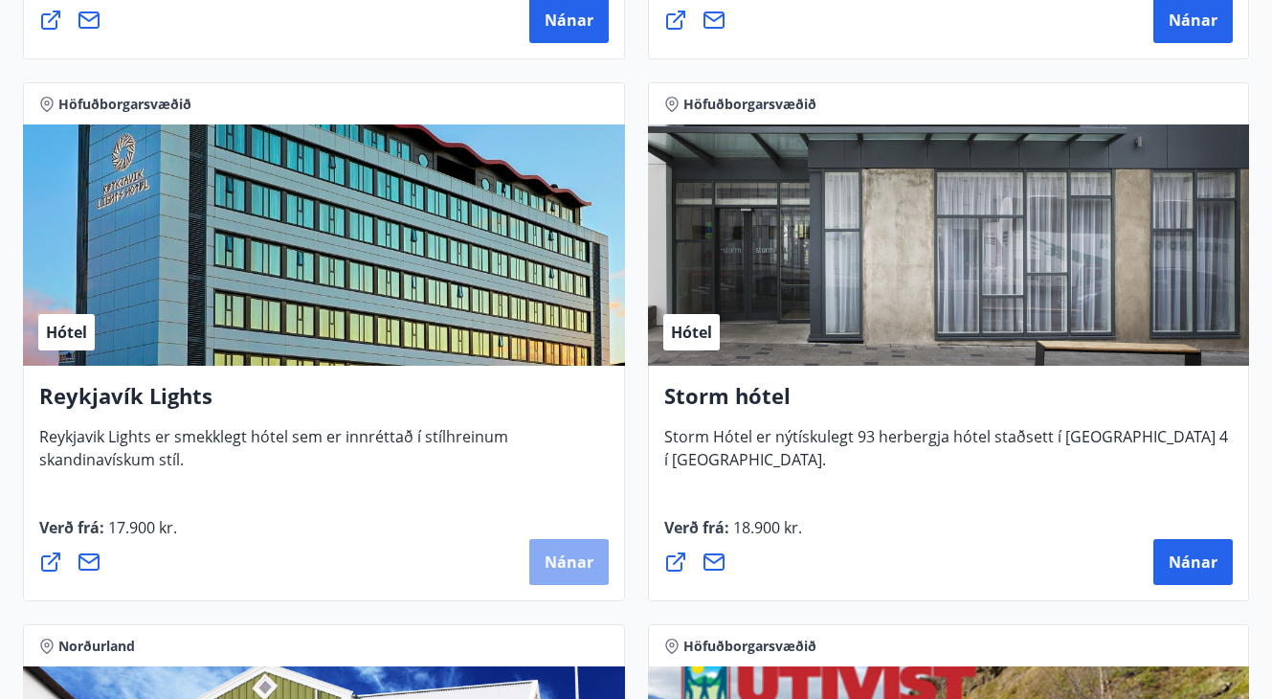
click at [565, 572] on button "Nánar" at bounding box center [568, 562] width 79 height 46
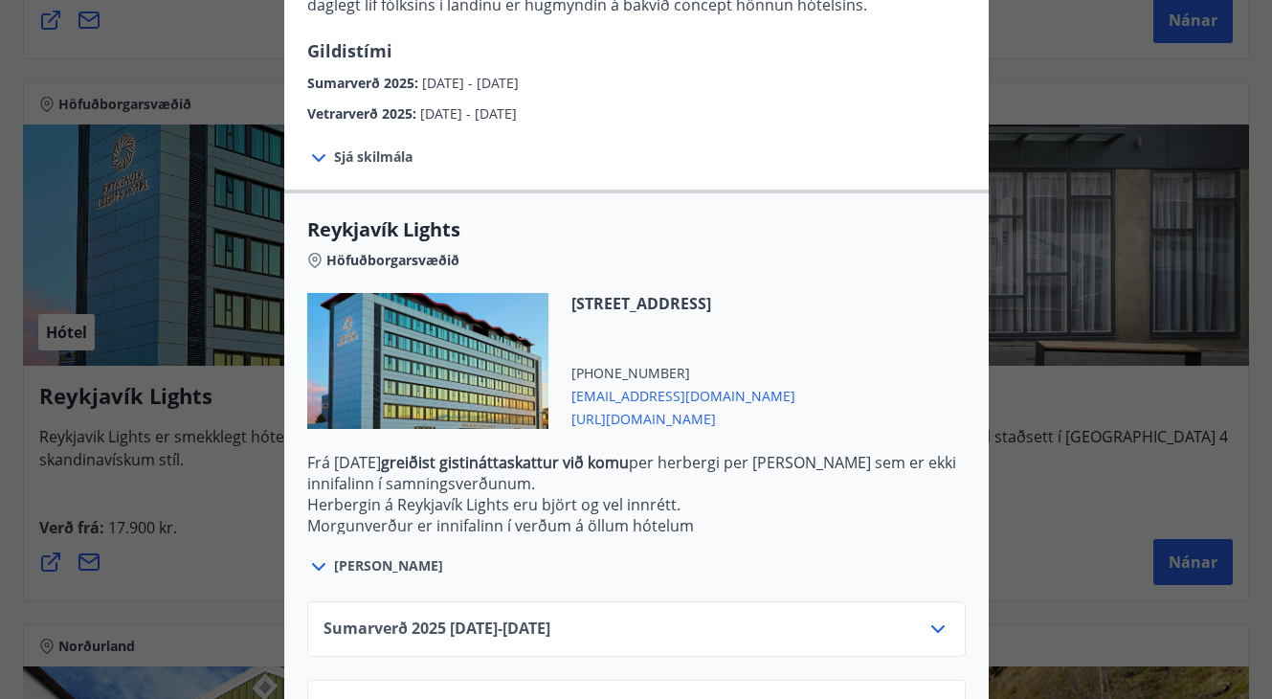
scroll to position [493, 0]
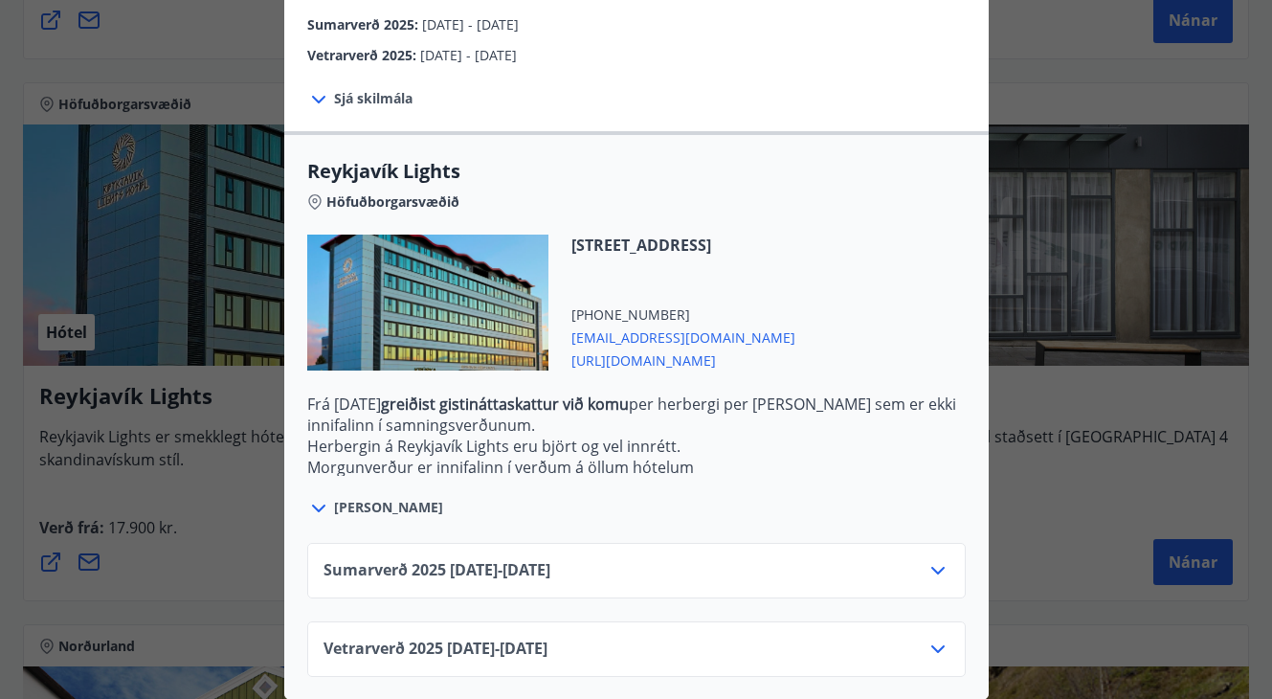
click at [946, 645] on icon at bounding box center [938, 649] width 23 height 23
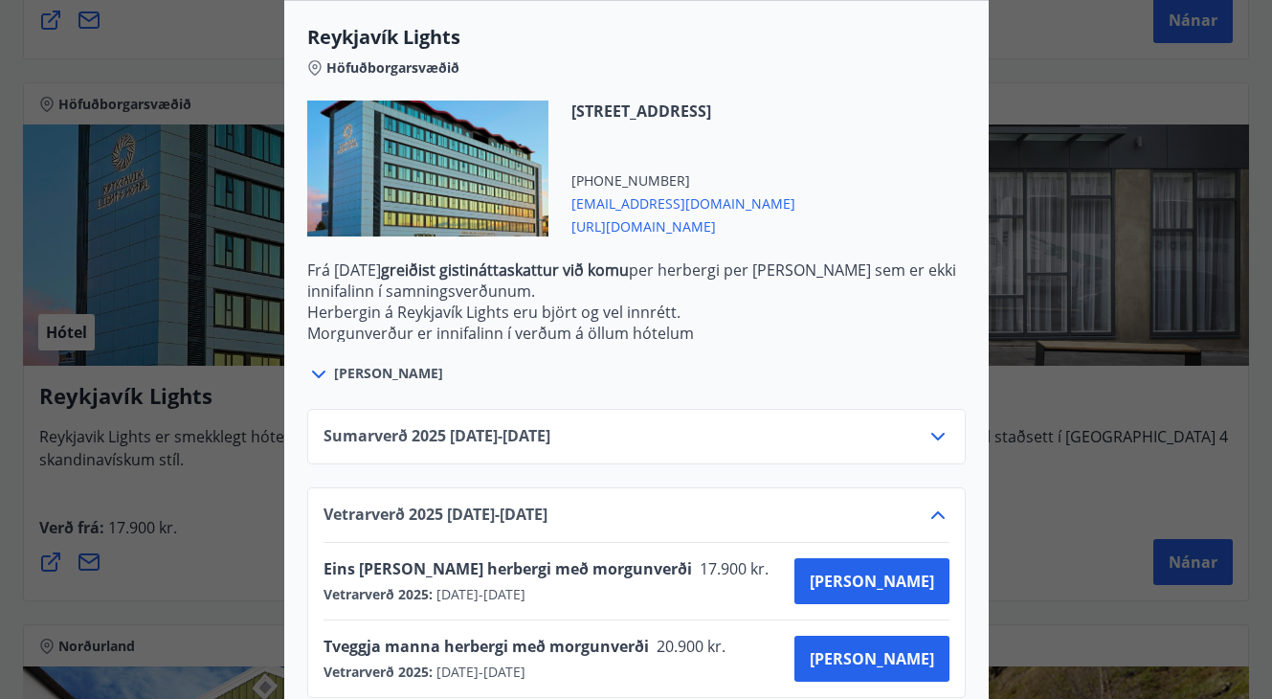
scroll to position [648, 0]
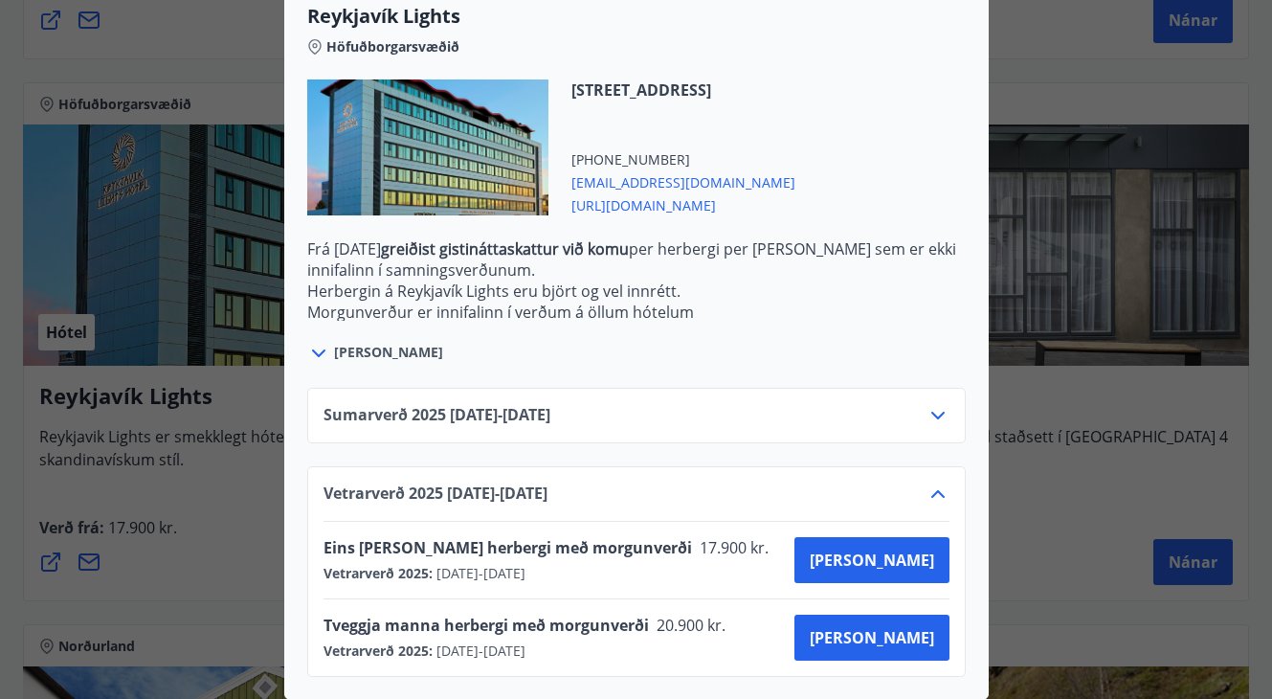
click at [1085, 69] on div "Reykjavík Lights Fyrir bókarnir og frekari upplýsingar vinsamlega senduð póst á…" at bounding box center [636, 349] width 1272 height 699
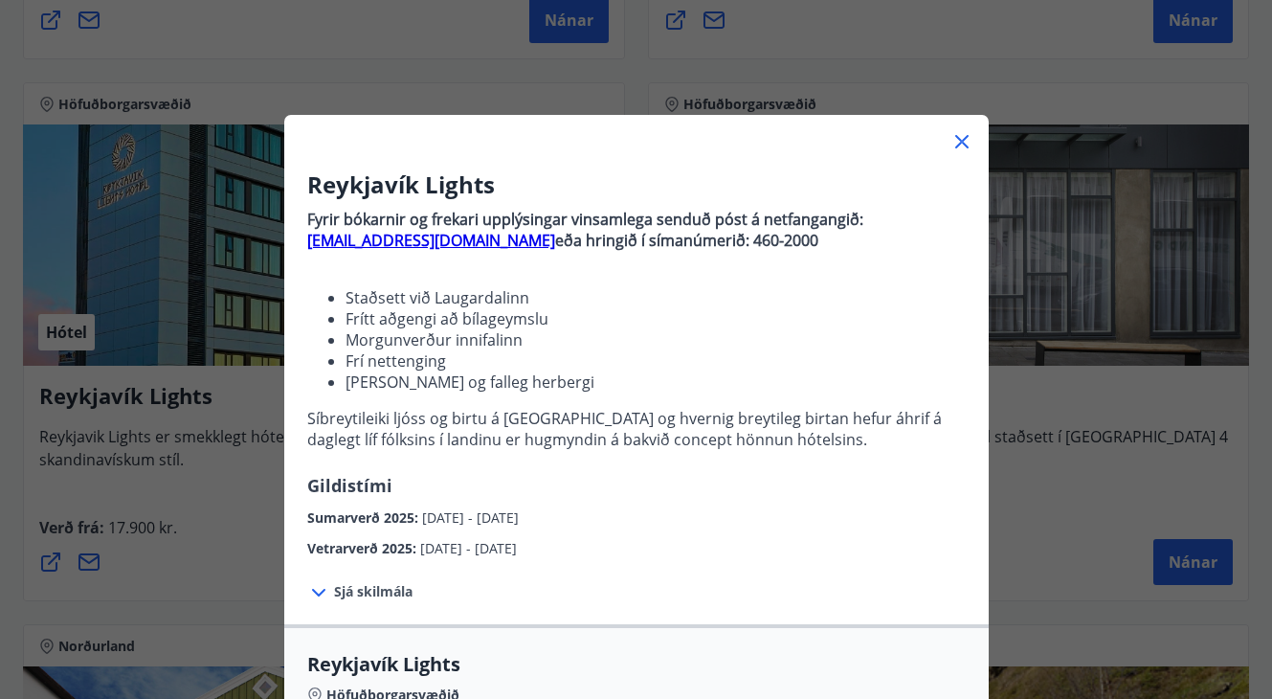
click at [958, 141] on icon at bounding box center [962, 141] width 23 height 23
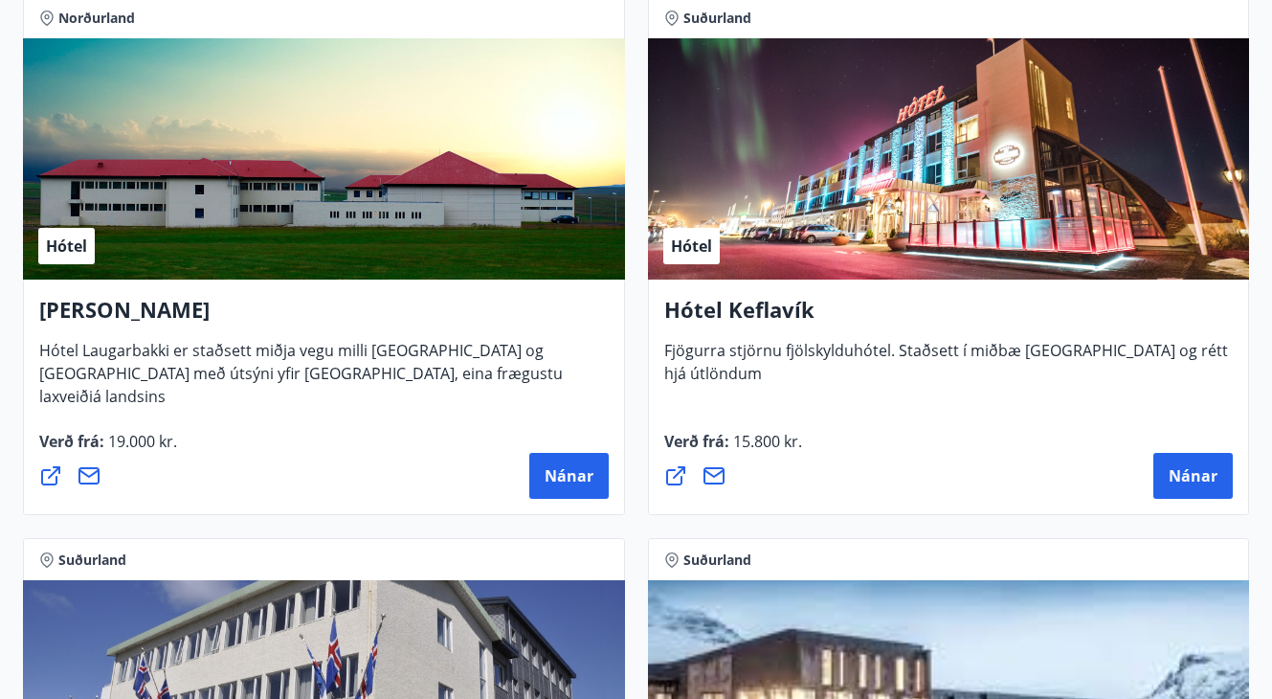
scroll to position [6951, 0]
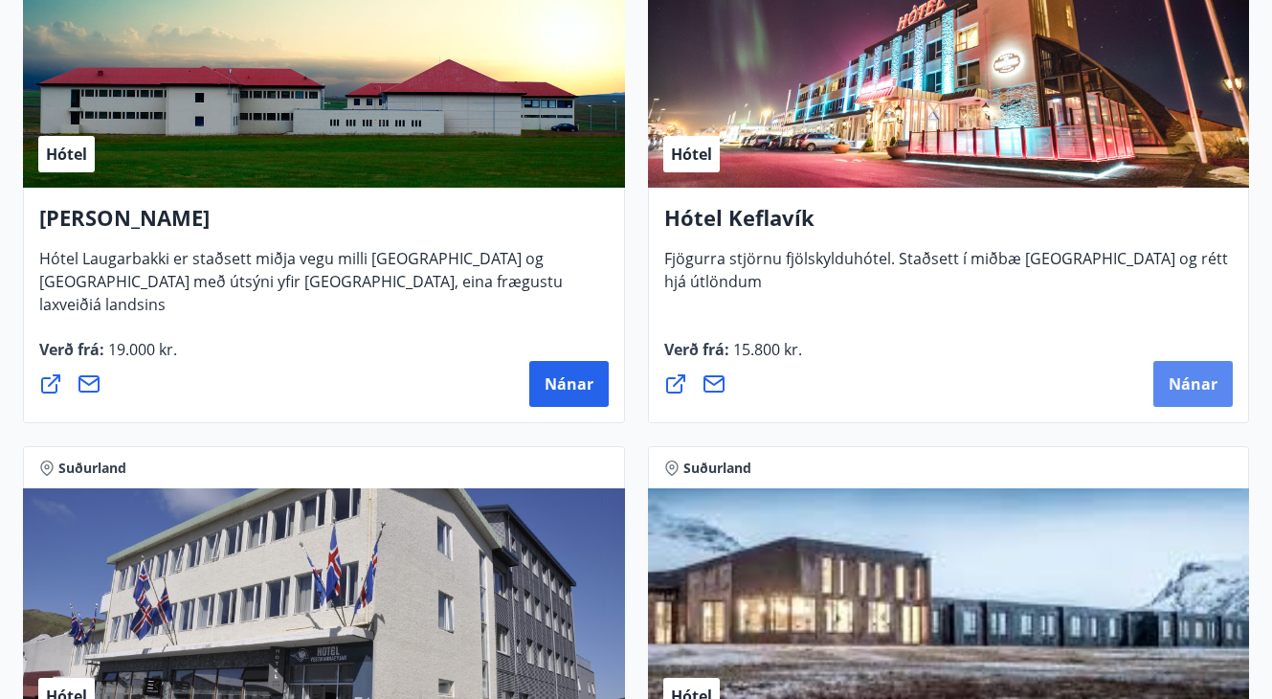
click at [1194, 375] on span "Nánar" at bounding box center [1193, 383] width 49 height 21
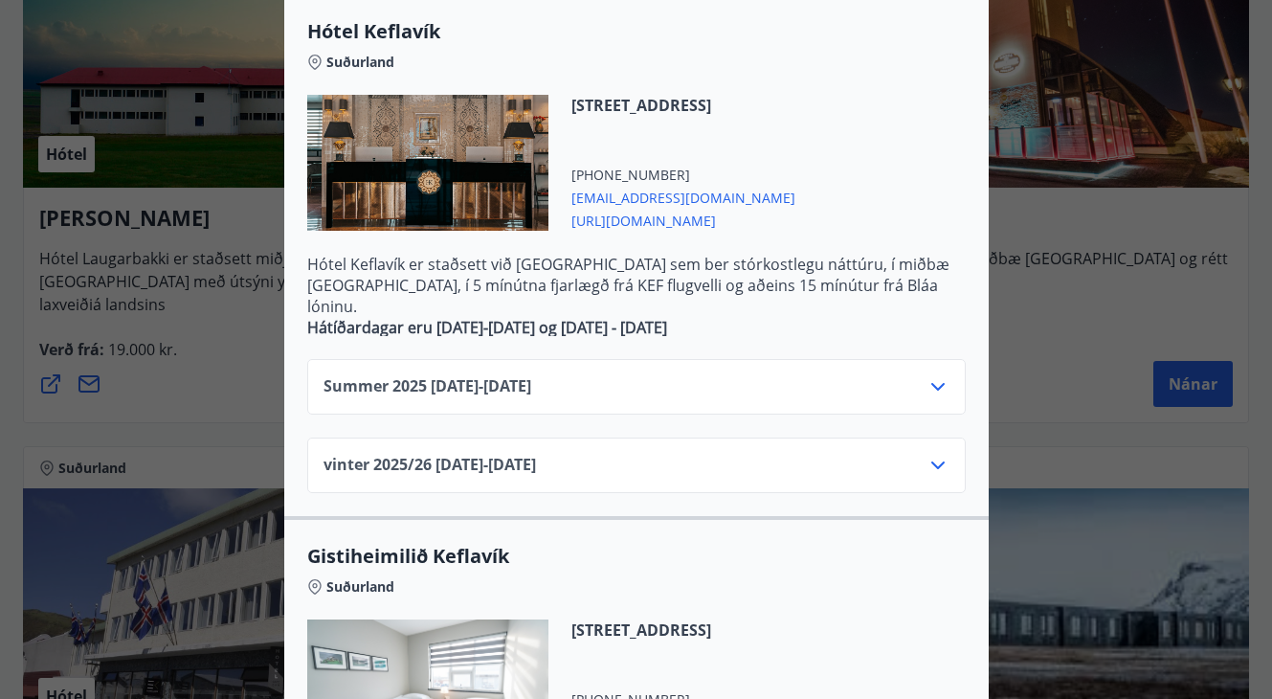
scroll to position [483, 0]
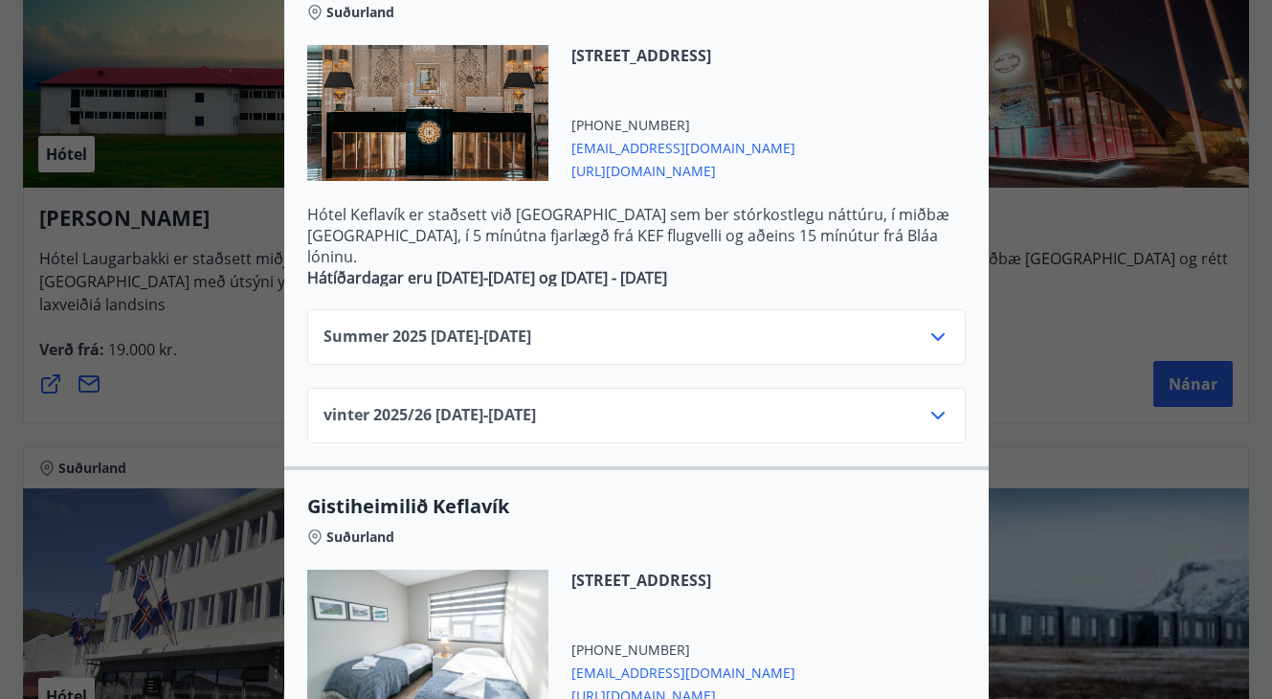
click at [934, 404] on icon at bounding box center [938, 415] width 23 height 23
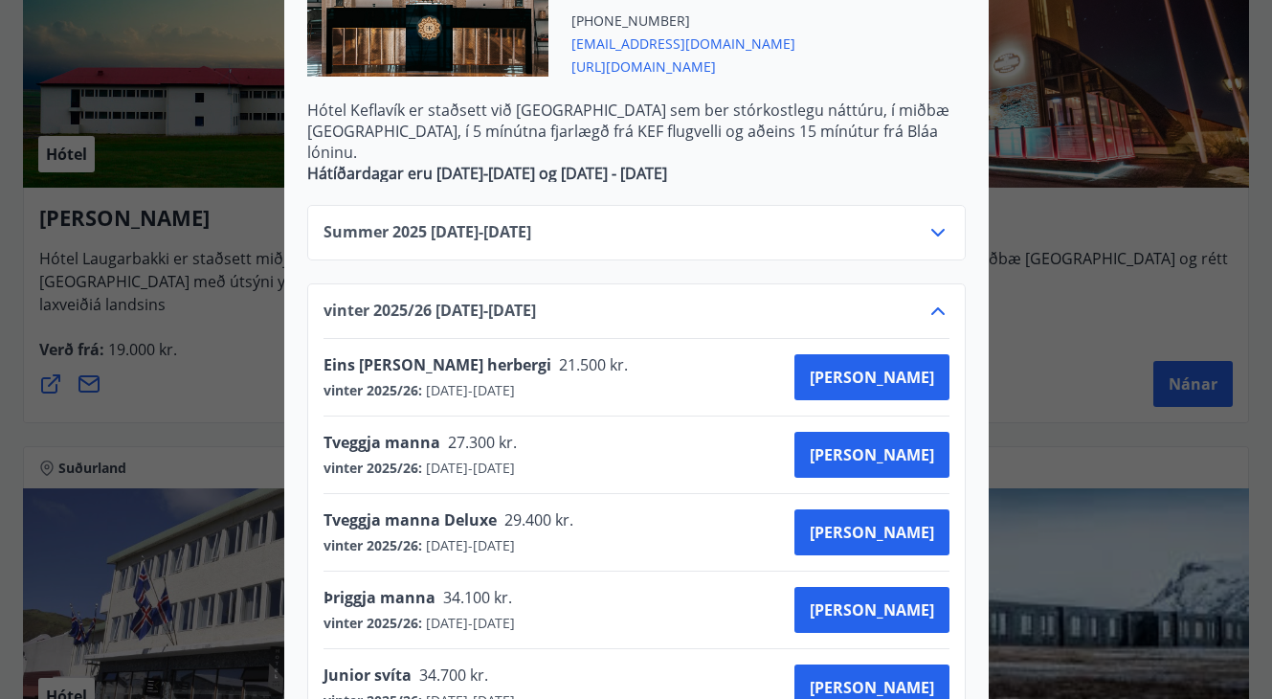
scroll to position [0, 0]
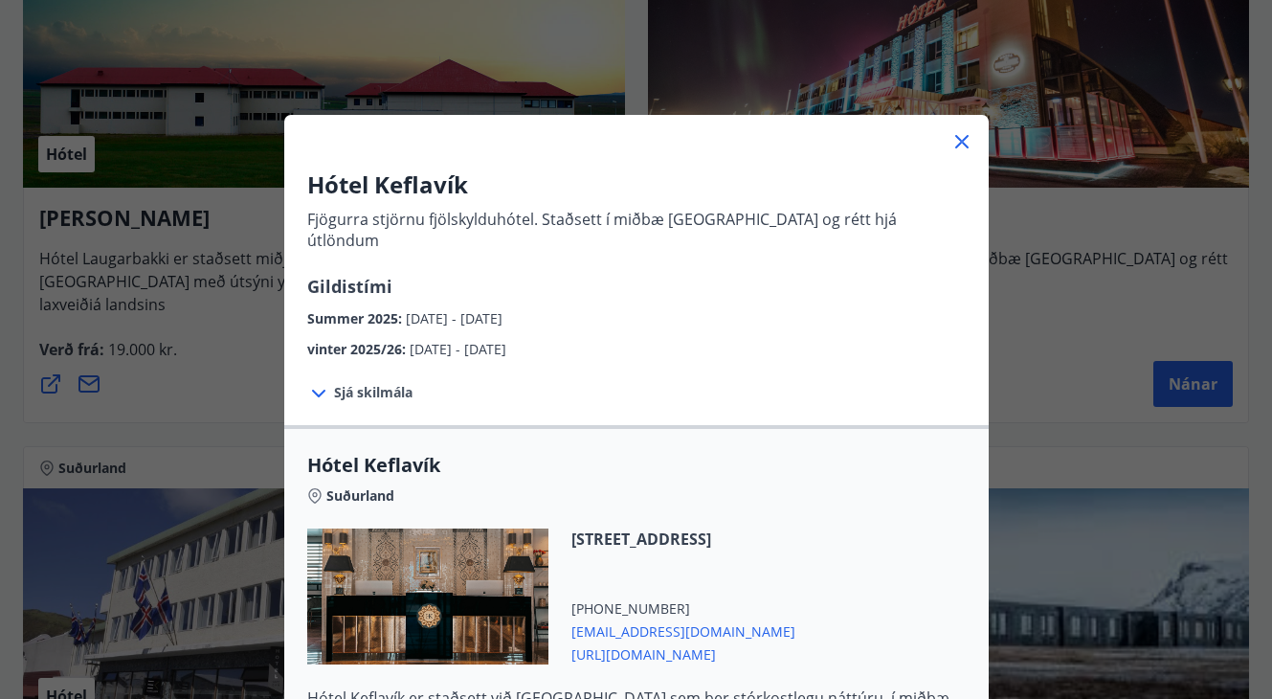
click at [962, 139] on icon at bounding box center [962, 141] width 23 height 23
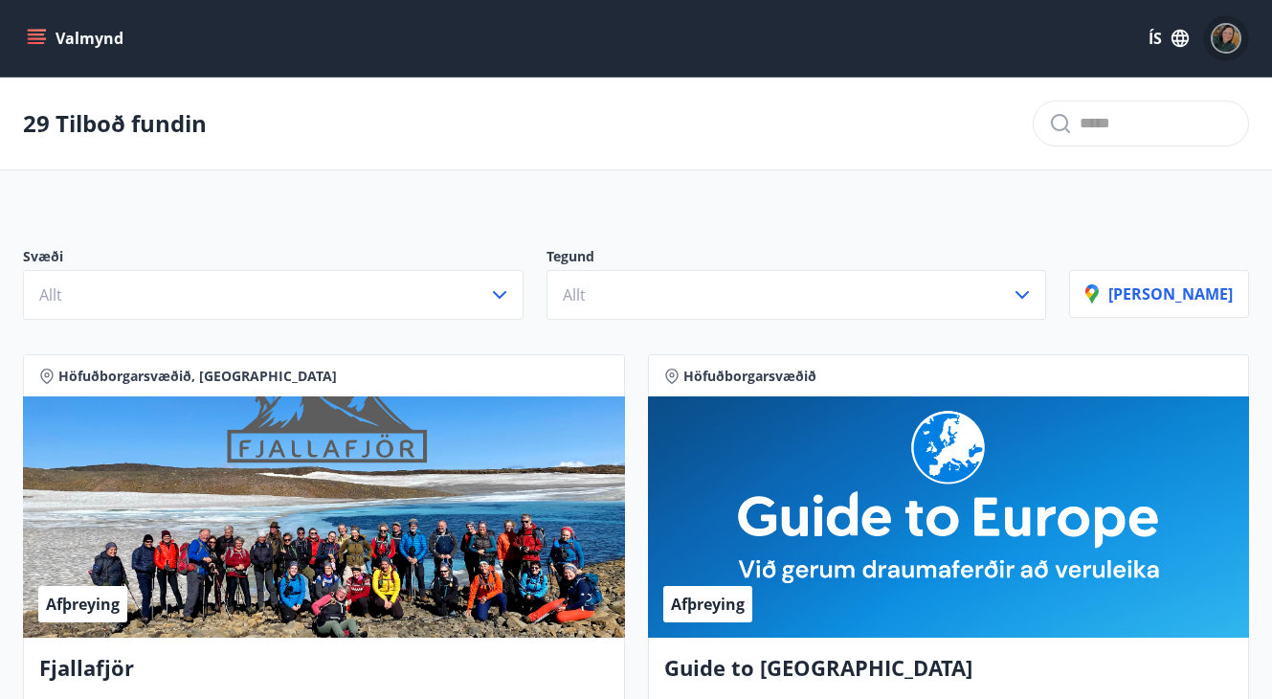
click at [1230, 37] on img "button" at bounding box center [1226, 38] width 27 height 27
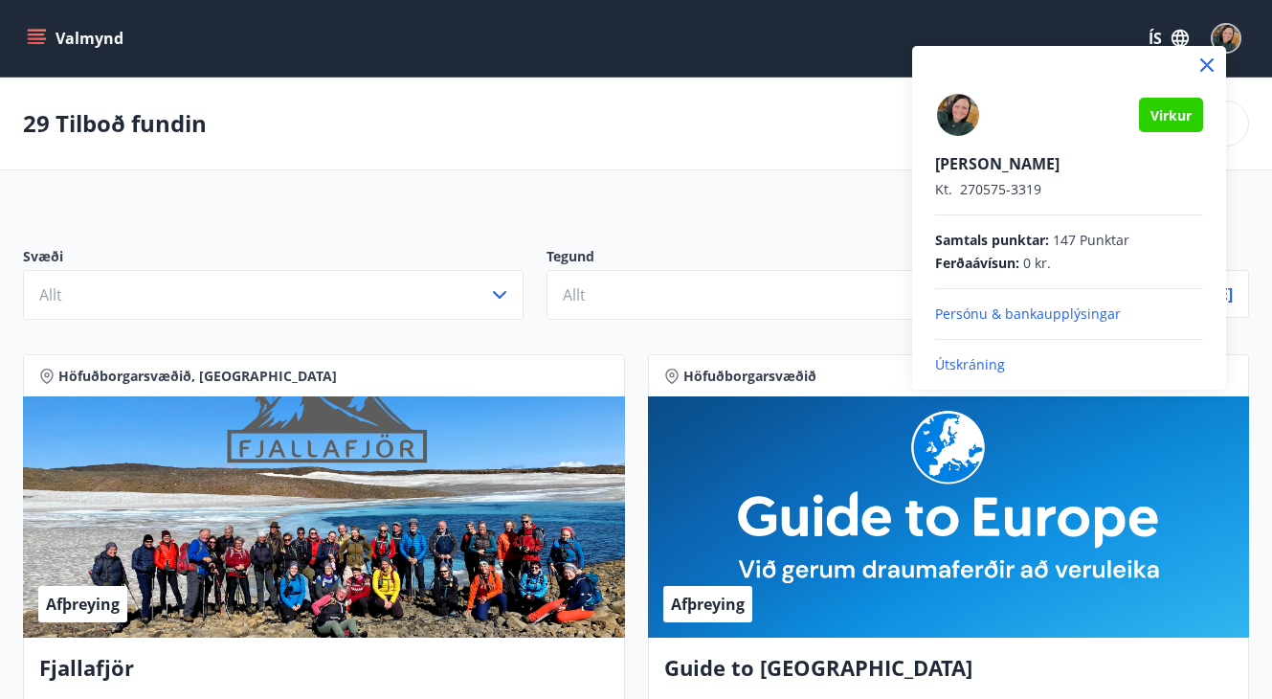
click at [980, 366] on p "Útskráning" at bounding box center [1069, 364] width 268 height 19
